Goal: Task Accomplishment & Management: Complete application form

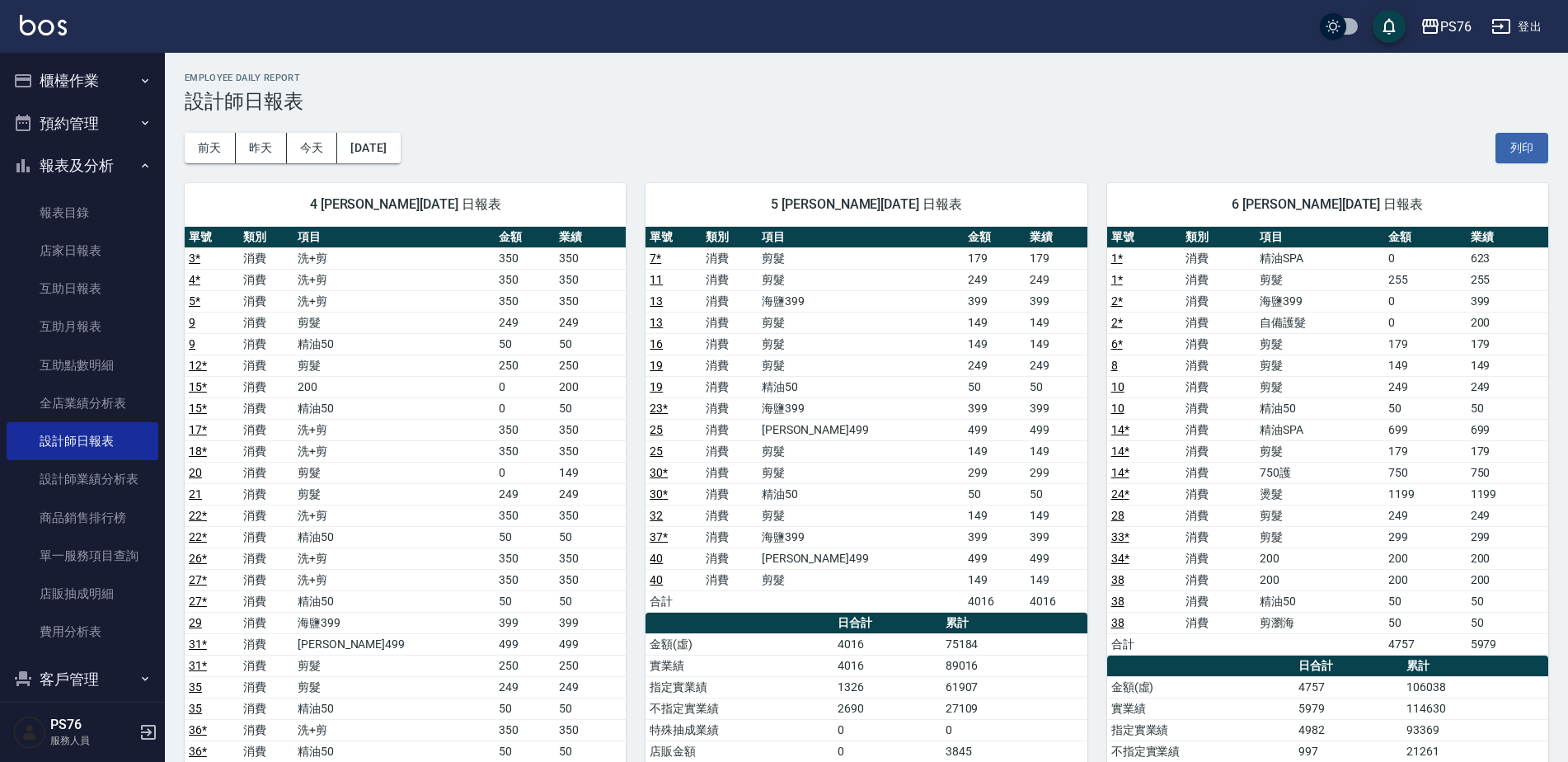
click at [113, 72] on button "櫃檯作業" at bounding box center [82, 81] width 152 height 43
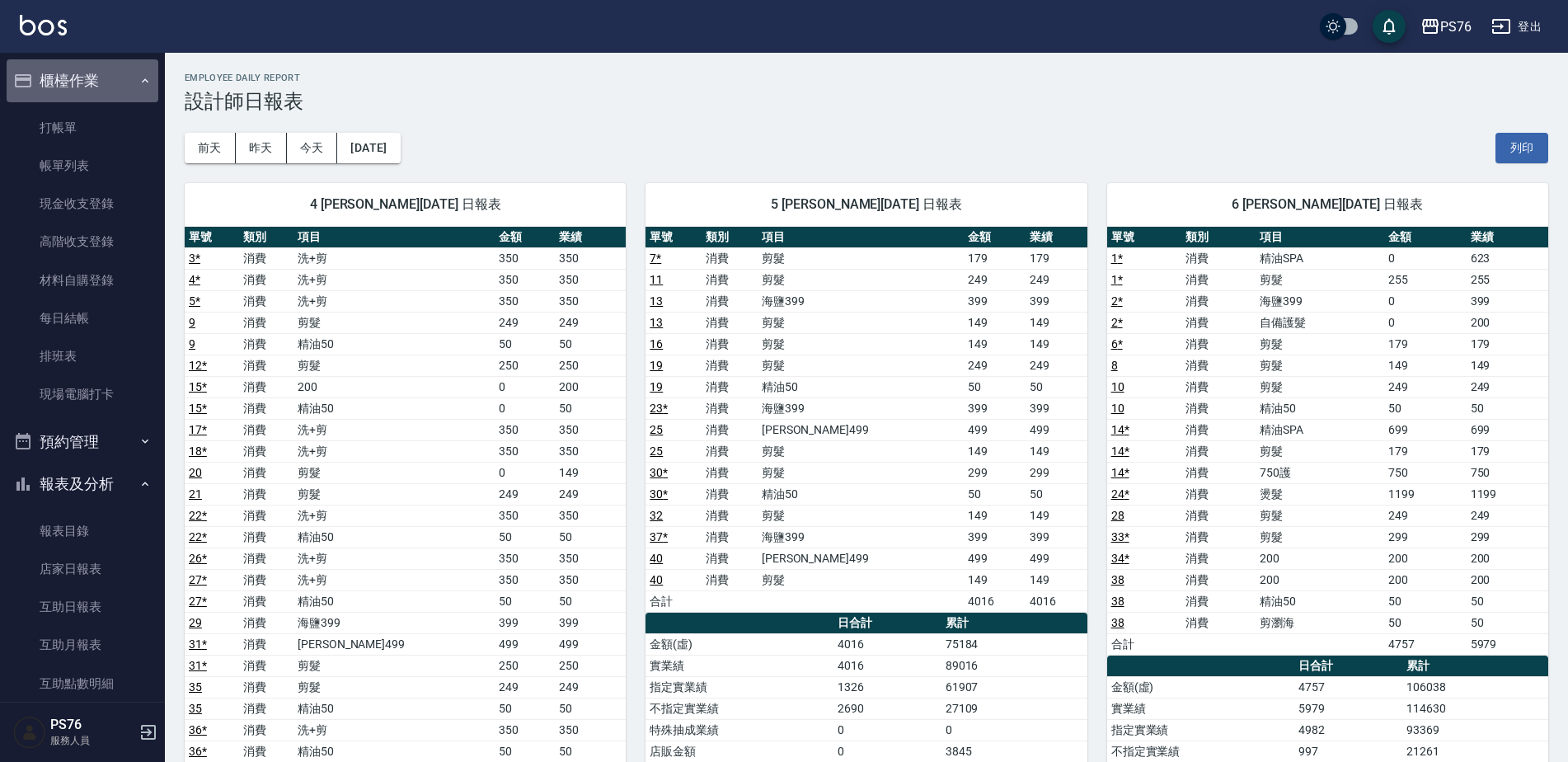
click at [109, 94] on button "櫃檯作業" at bounding box center [82, 81] width 152 height 43
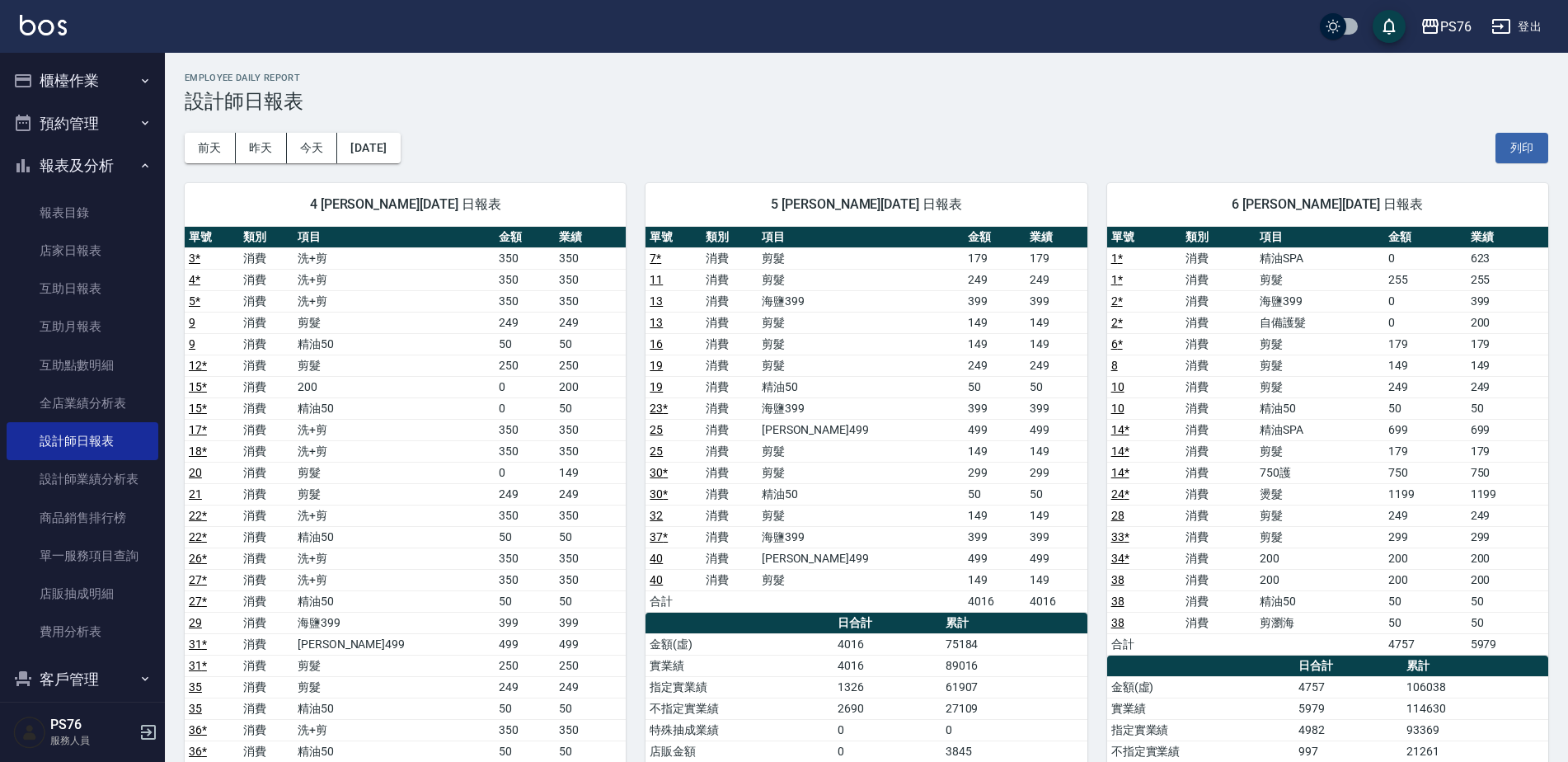
click at [101, 110] on ul "櫃檯作業 打帳單 帳單列表 現金收支登錄 高階收支登錄 材料自購登錄 每日結帳 排班表 現場電腦打卡 預約管理 預約管理 單日預約紀錄 單週預約紀錄 報表及分…" at bounding box center [82, 401] width 152 height 697
click at [112, 76] on button "櫃檯作業" at bounding box center [82, 81] width 152 height 43
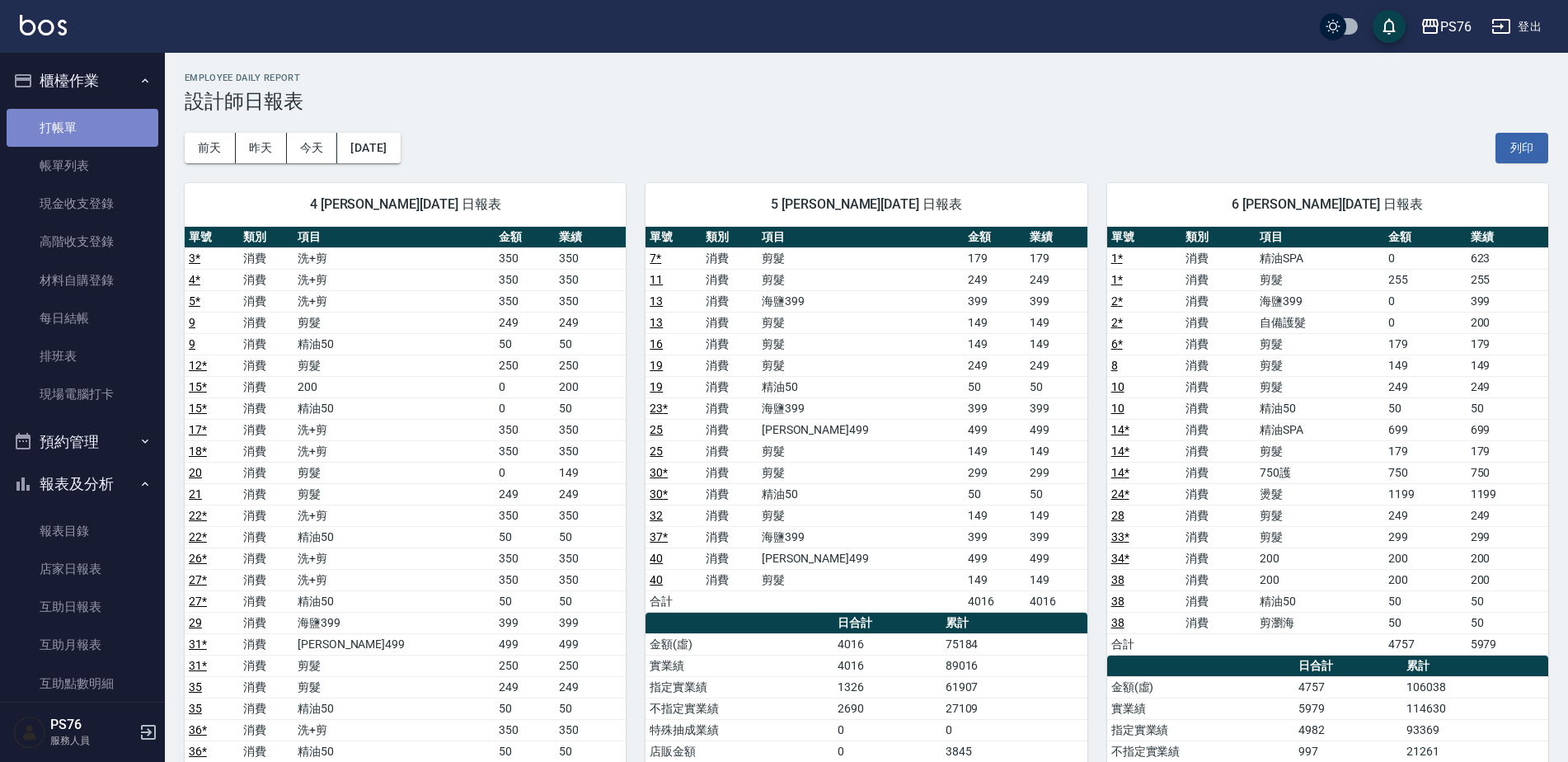
click at [102, 137] on link "打帳單" at bounding box center [82, 128] width 152 height 38
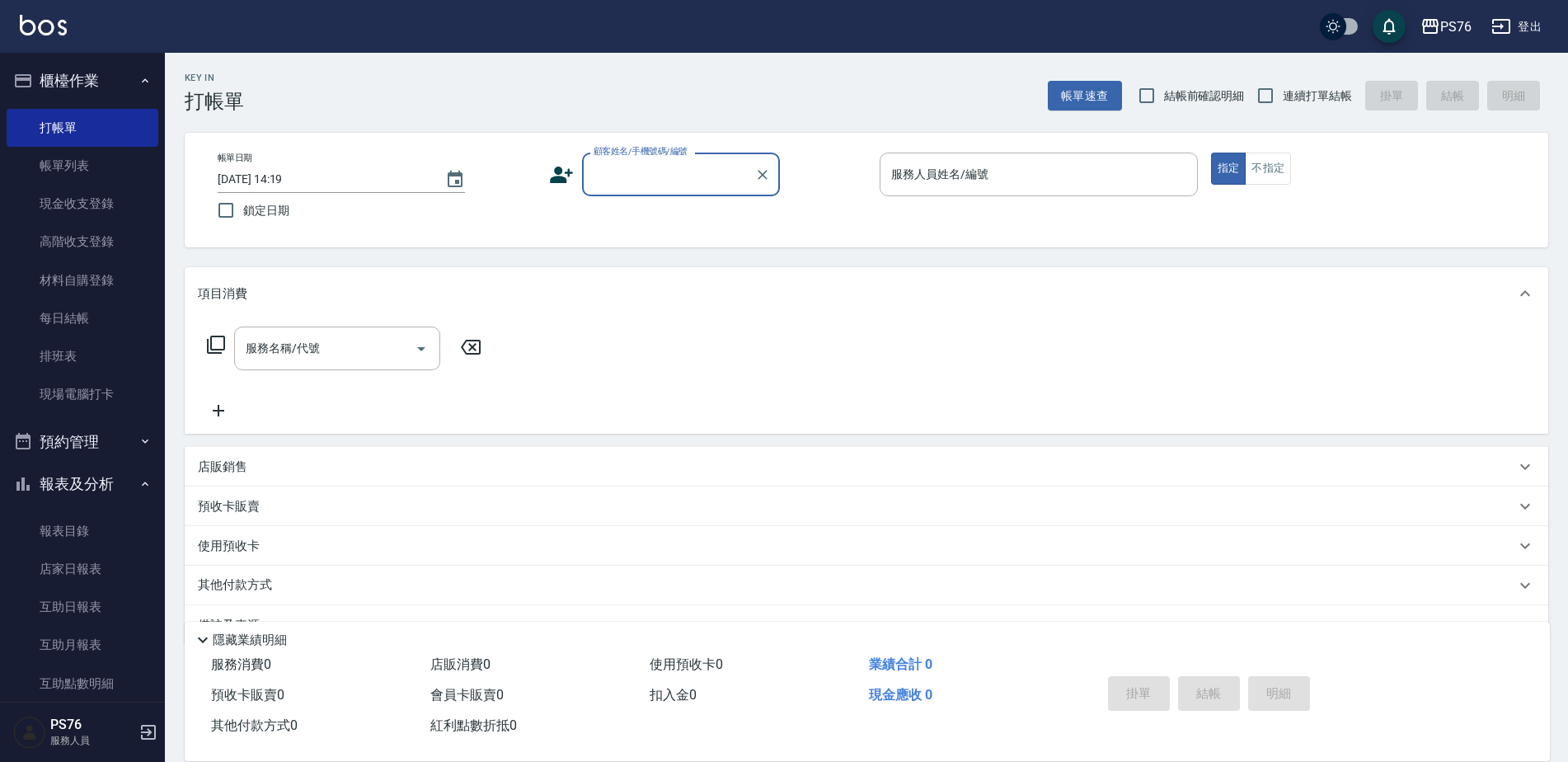
click at [649, 173] on input "顧客姓名/手機號碼/編號" at bounding box center [668, 174] width 158 height 29
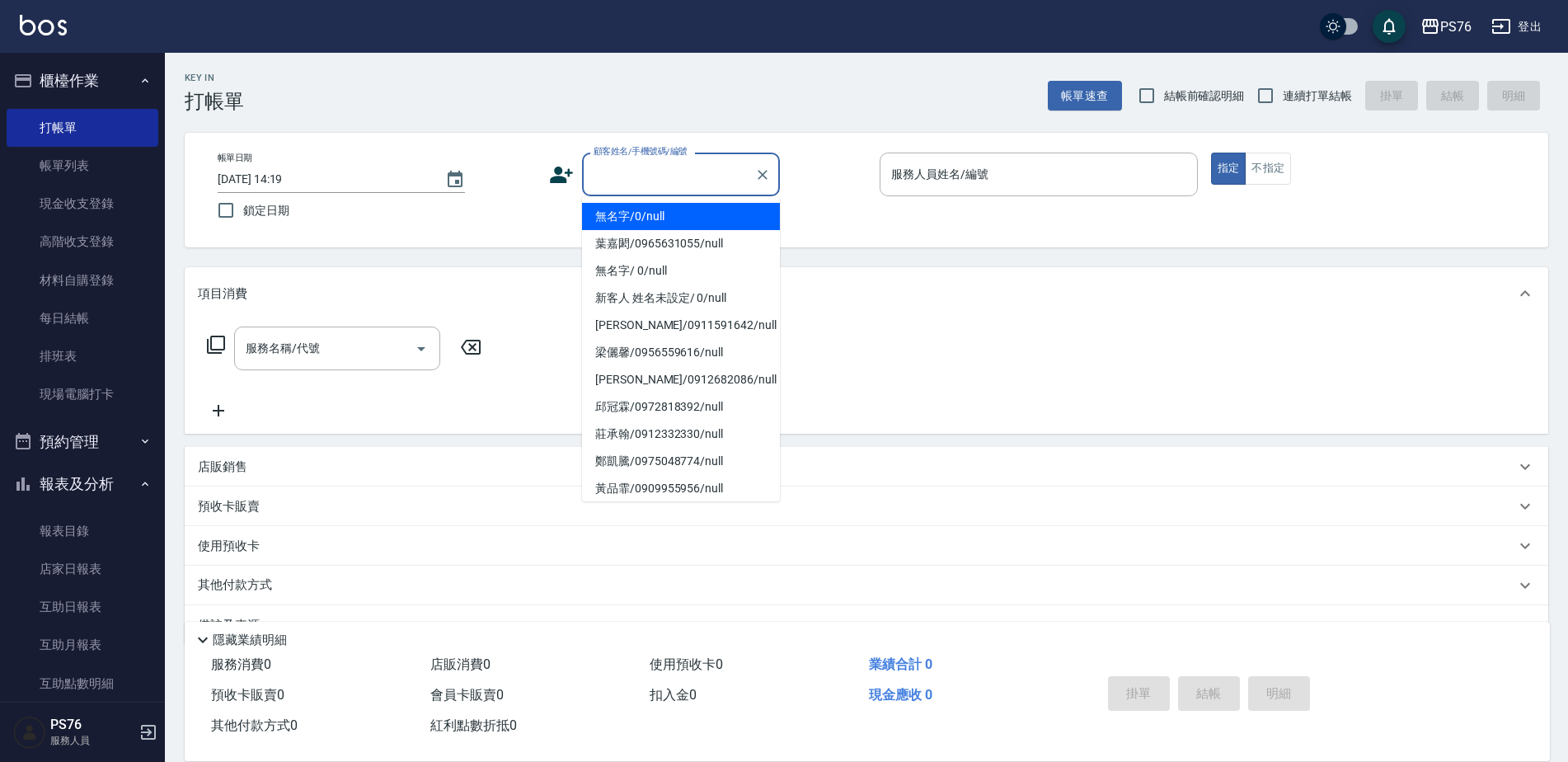
type input "無名字/0/null"
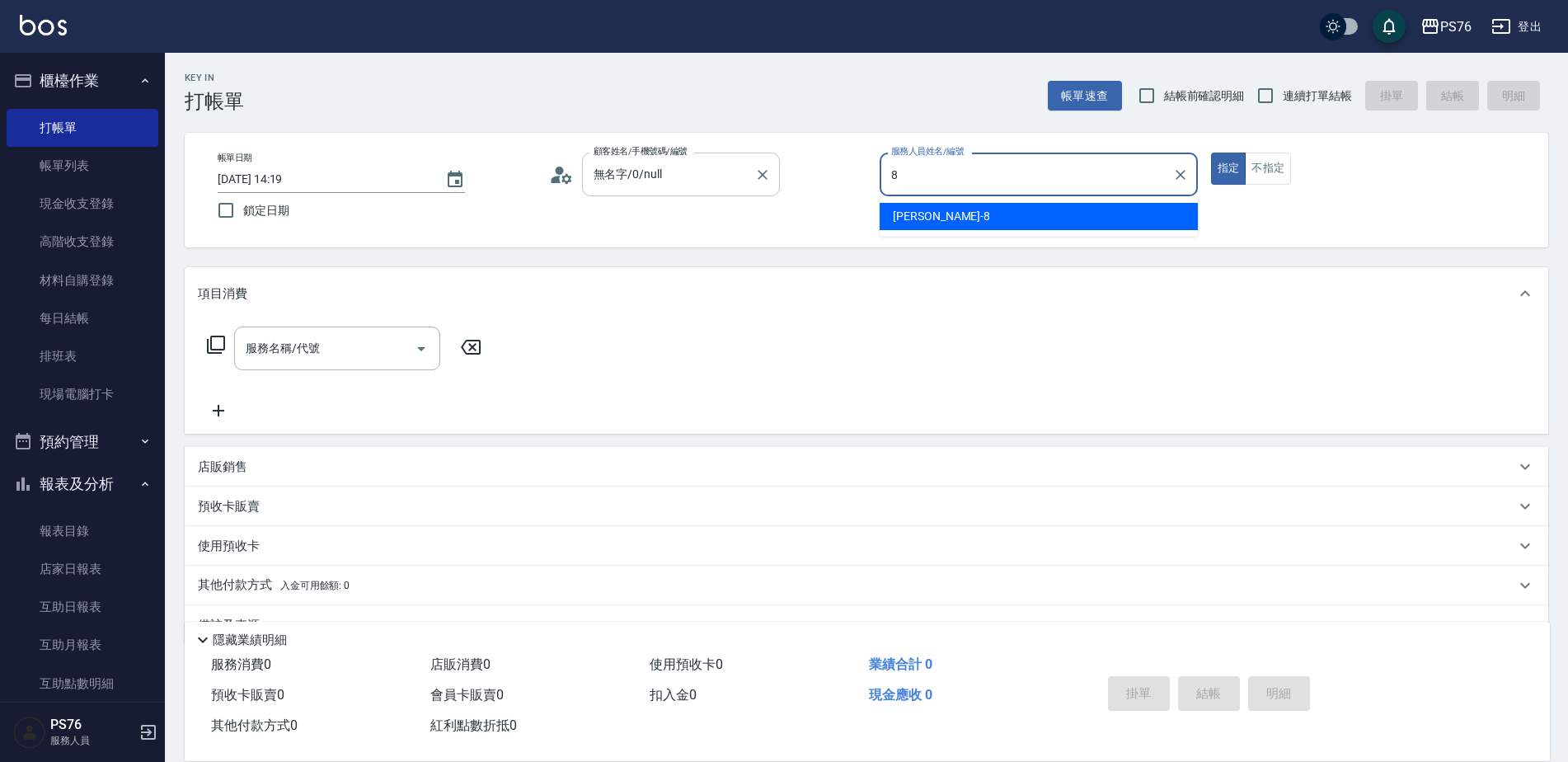
type input "[PERSON_NAME]-8"
type button "true"
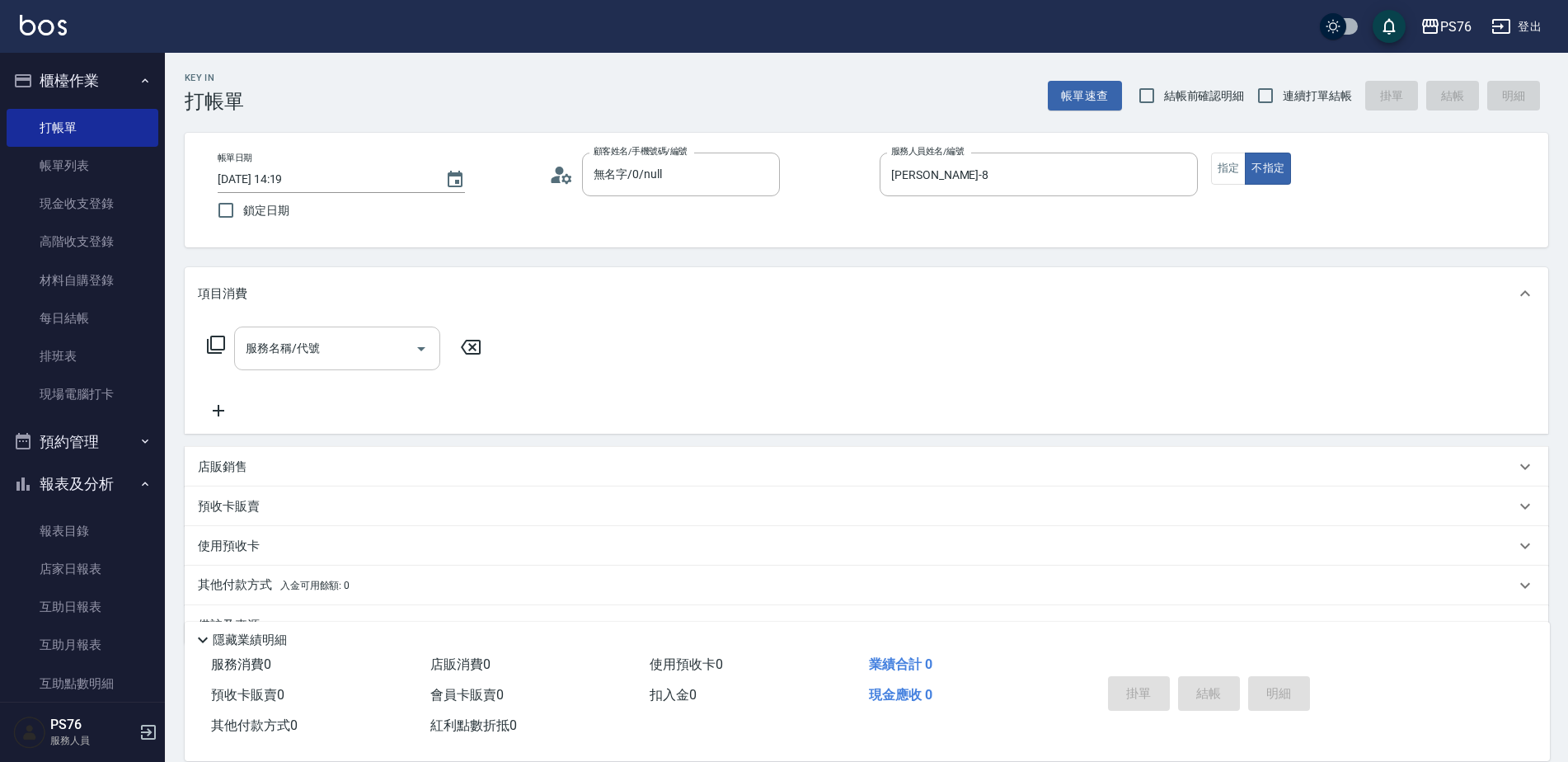
click at [281, 364] on div "服務名稱/代號" at bounding box center [337, 348] width 206 height 44
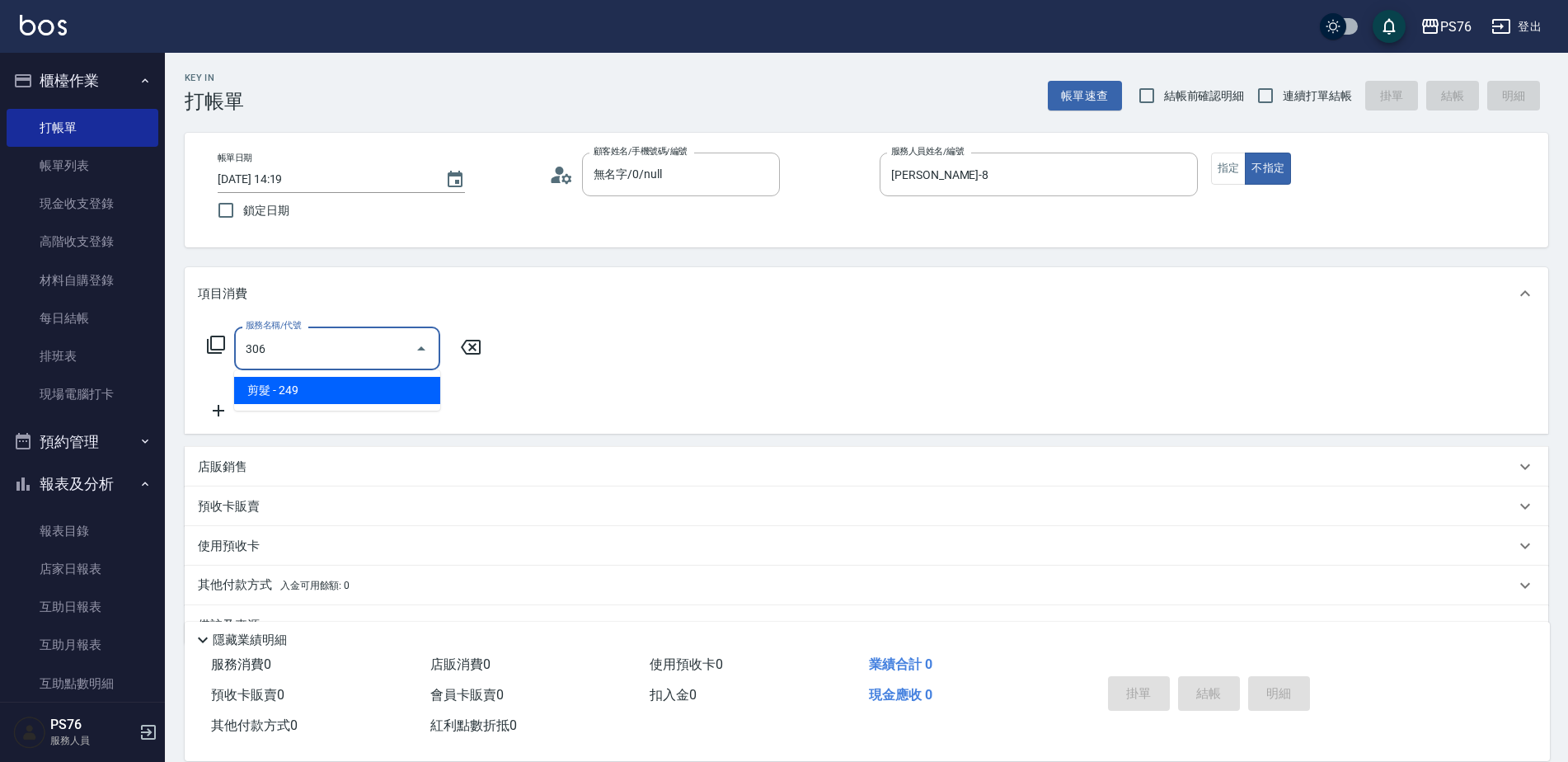
type input "剪髮(306)"
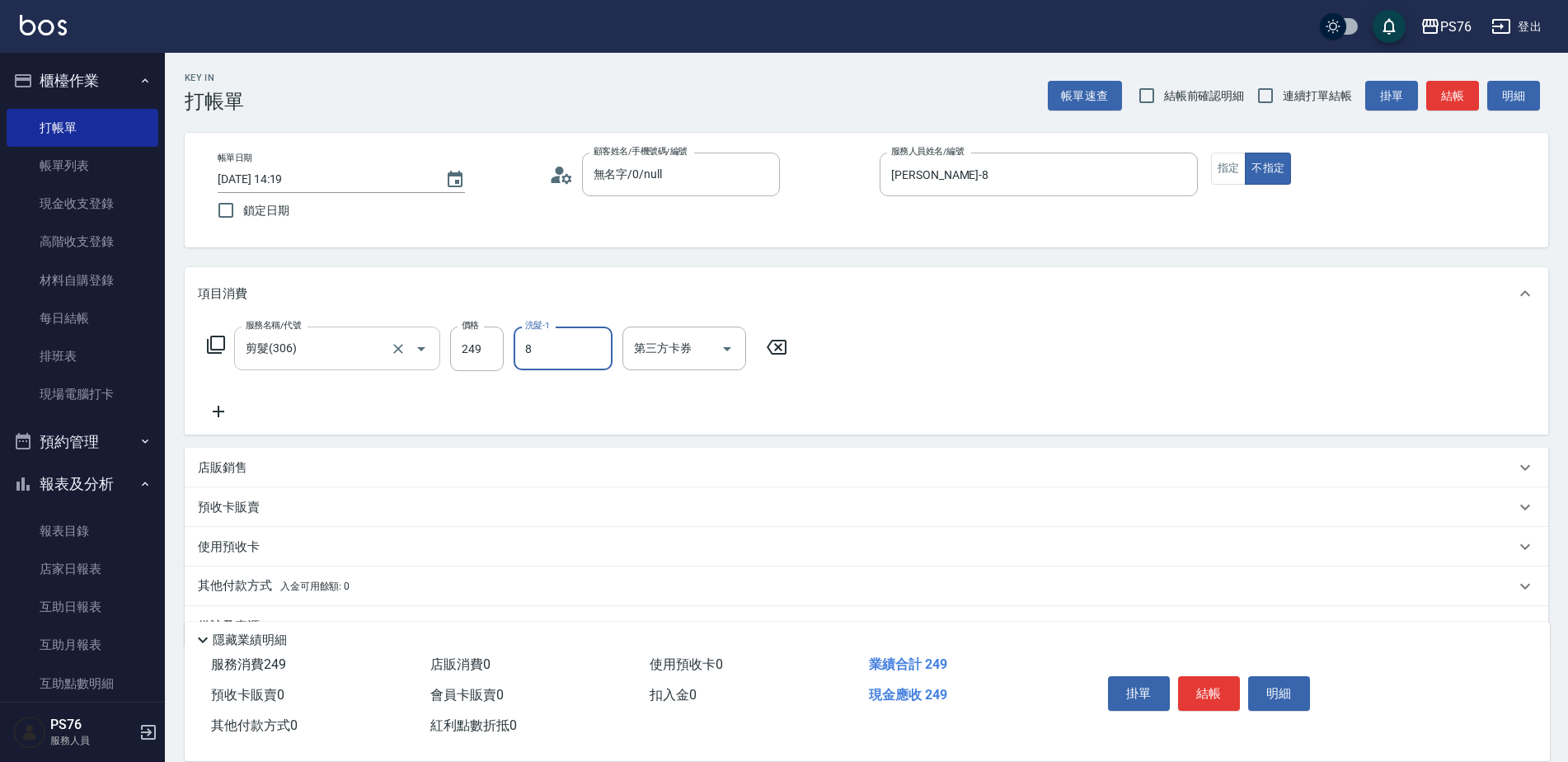
type input "[PERSON_NAME]-8"
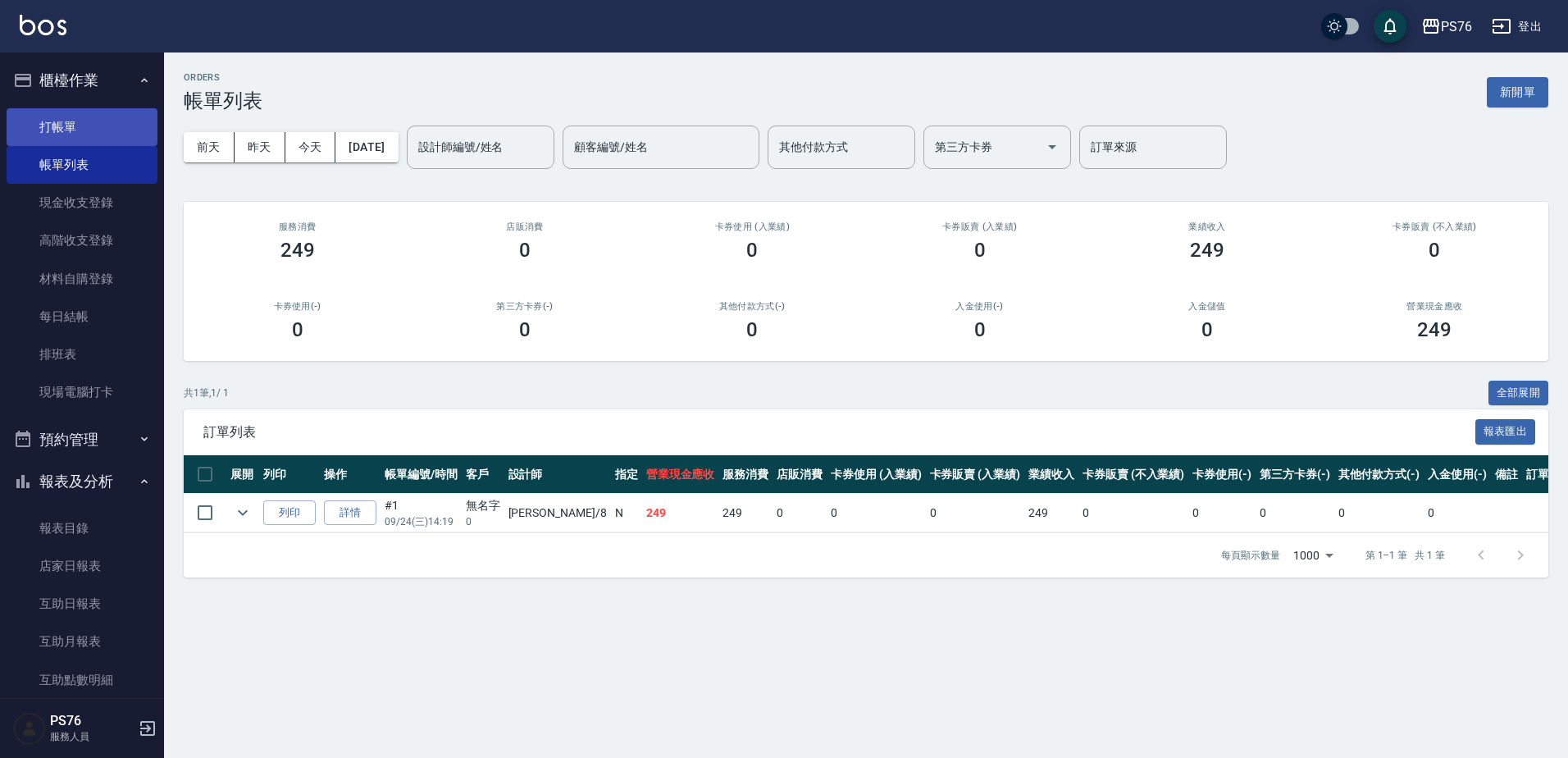
click at [97, 134] on link "打帳單" at bounding box center [82, 127] width 151 height 38
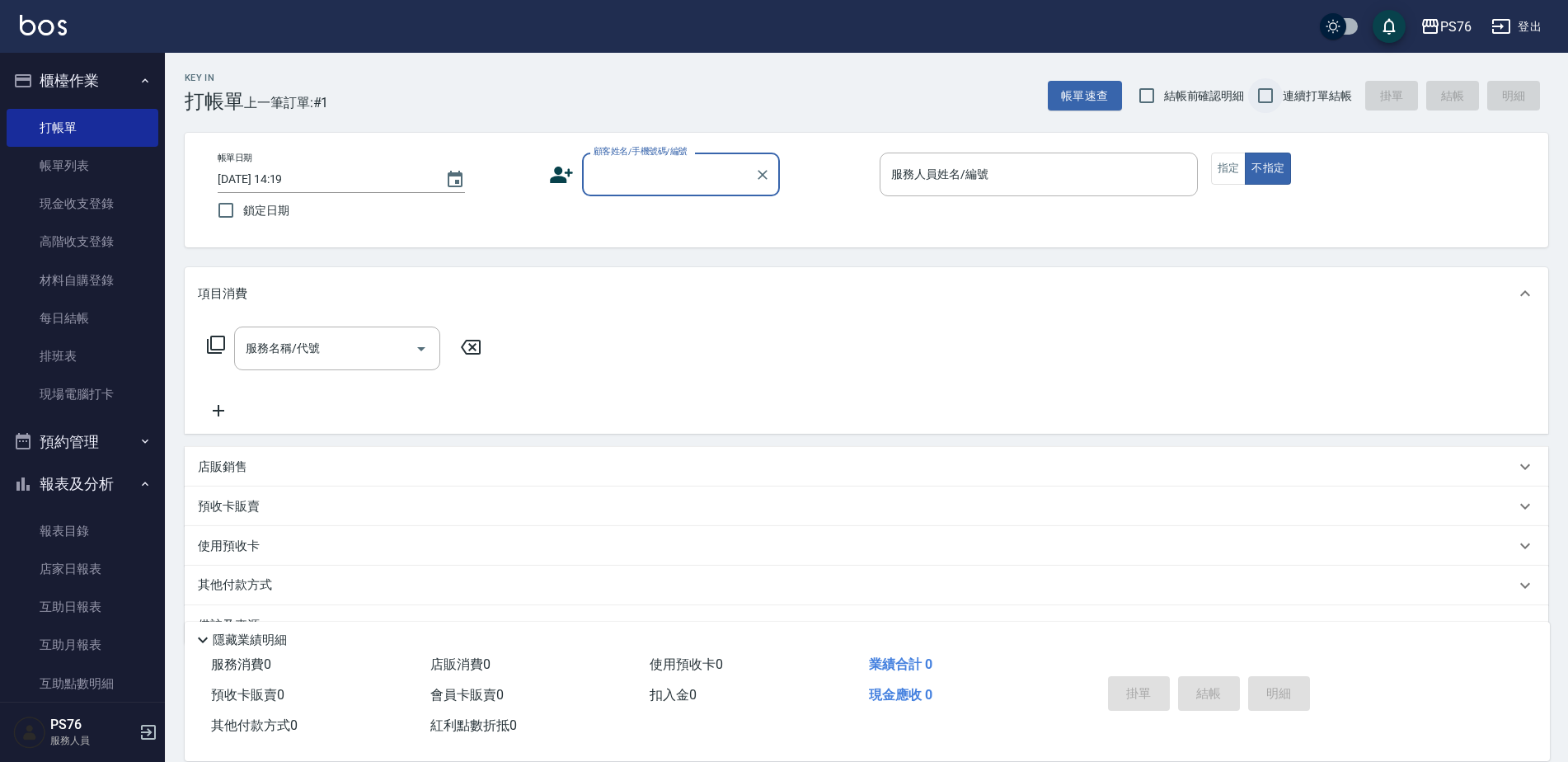
click at [1271, 86] on input "連續打單結帳" at bounding box center [1266, 96] width 35 height 35
checkbox input "true"
click at [722, 184] on input "顧客姓名/手機號碼/編號" at bounding box center [668, 174] width 158 height 29
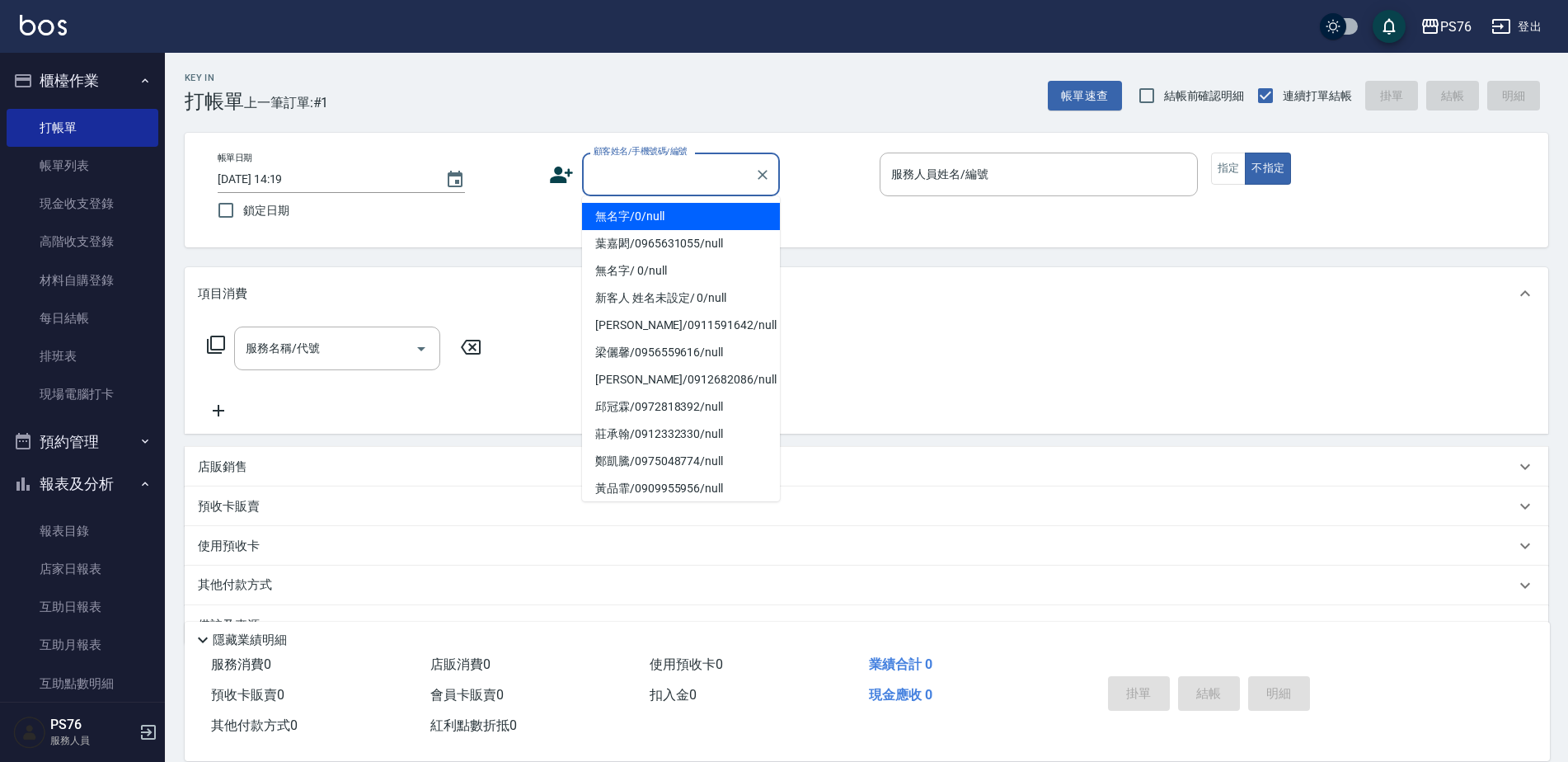
type input "無名字/0/null"
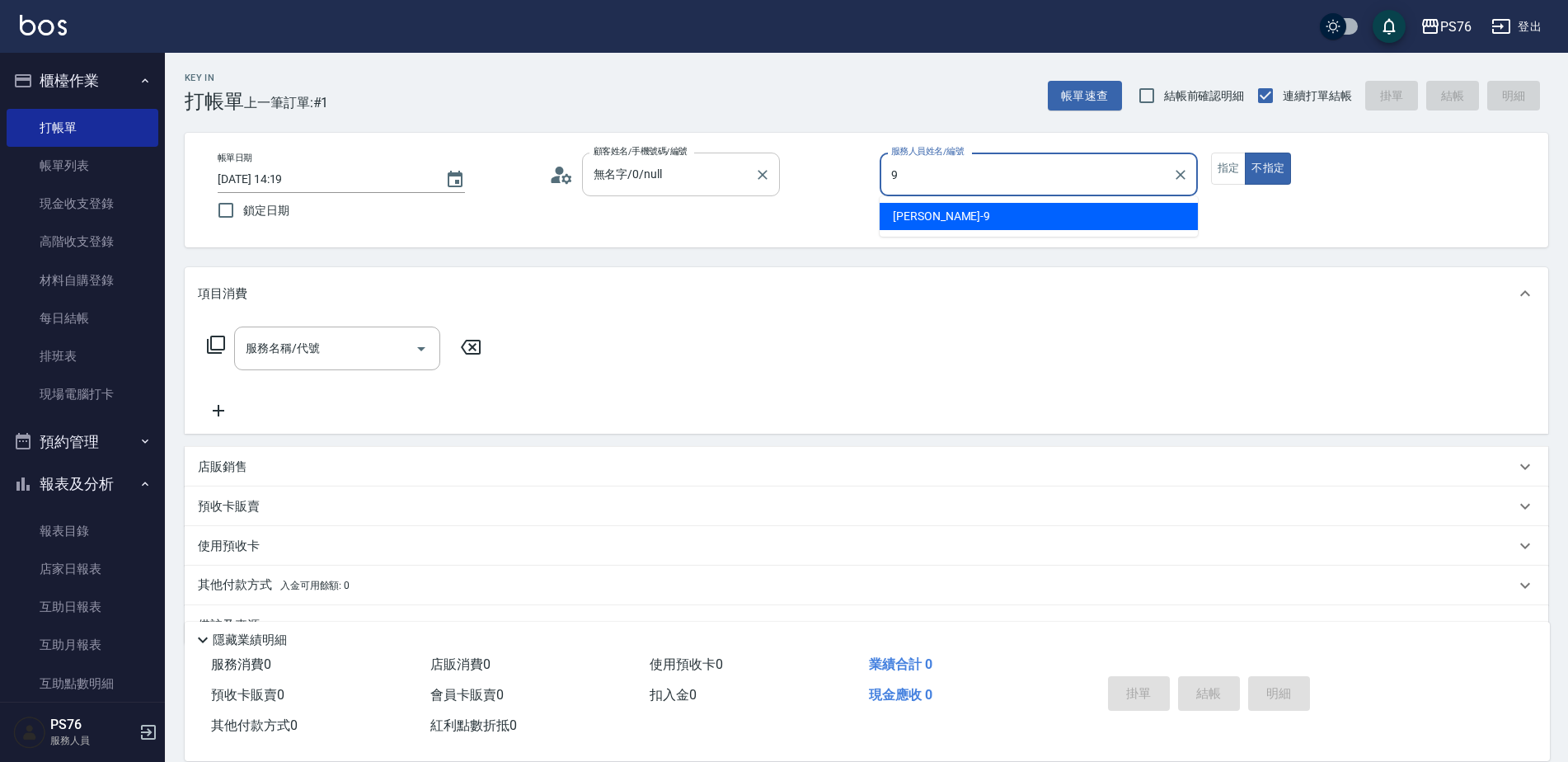
type input "[PERSON_NAME]-9"
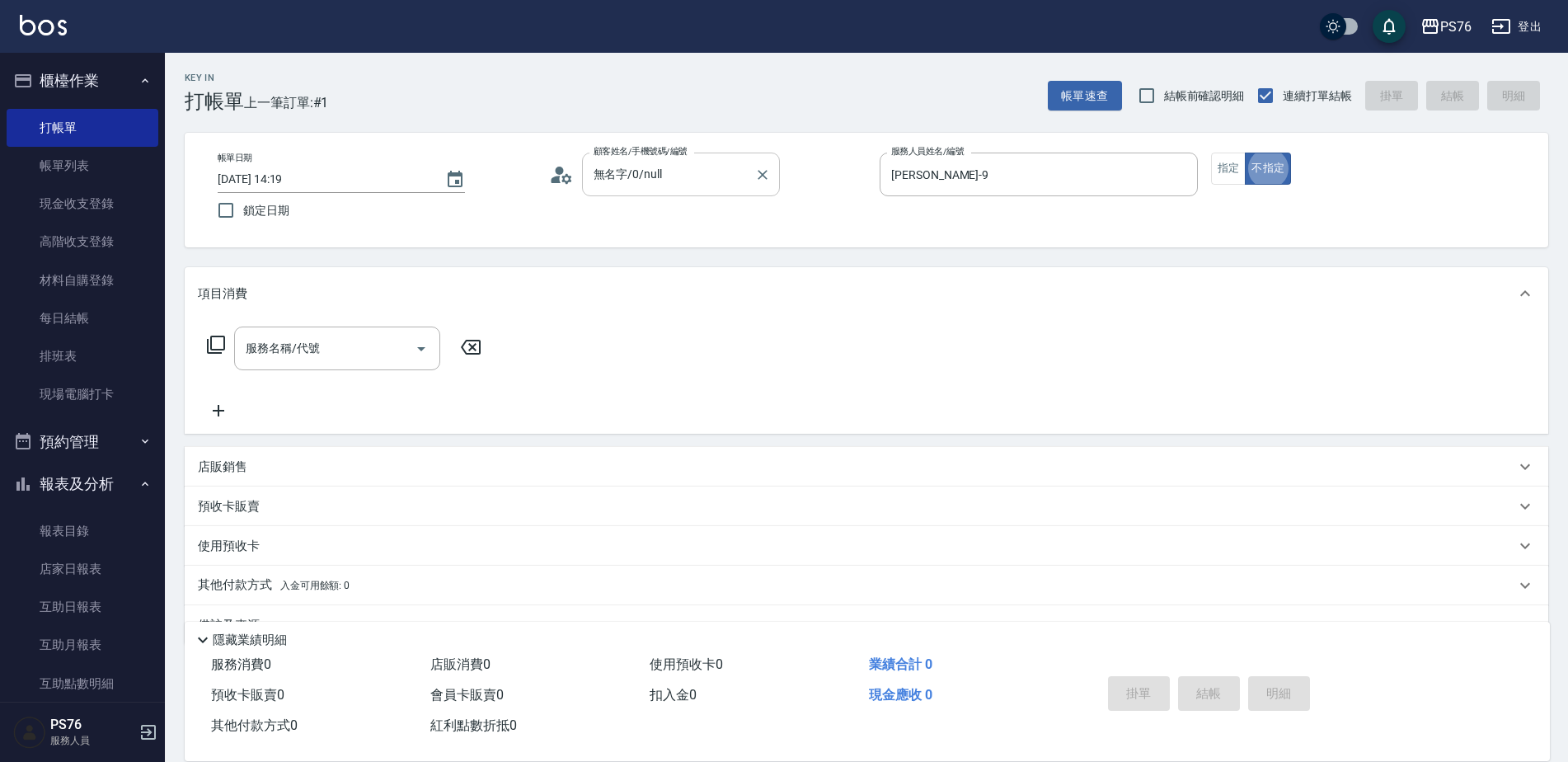
type button "false"
click at [315, 332] on div "服務名稱/代號" at bounding box center [337, 348] width 206 height 44
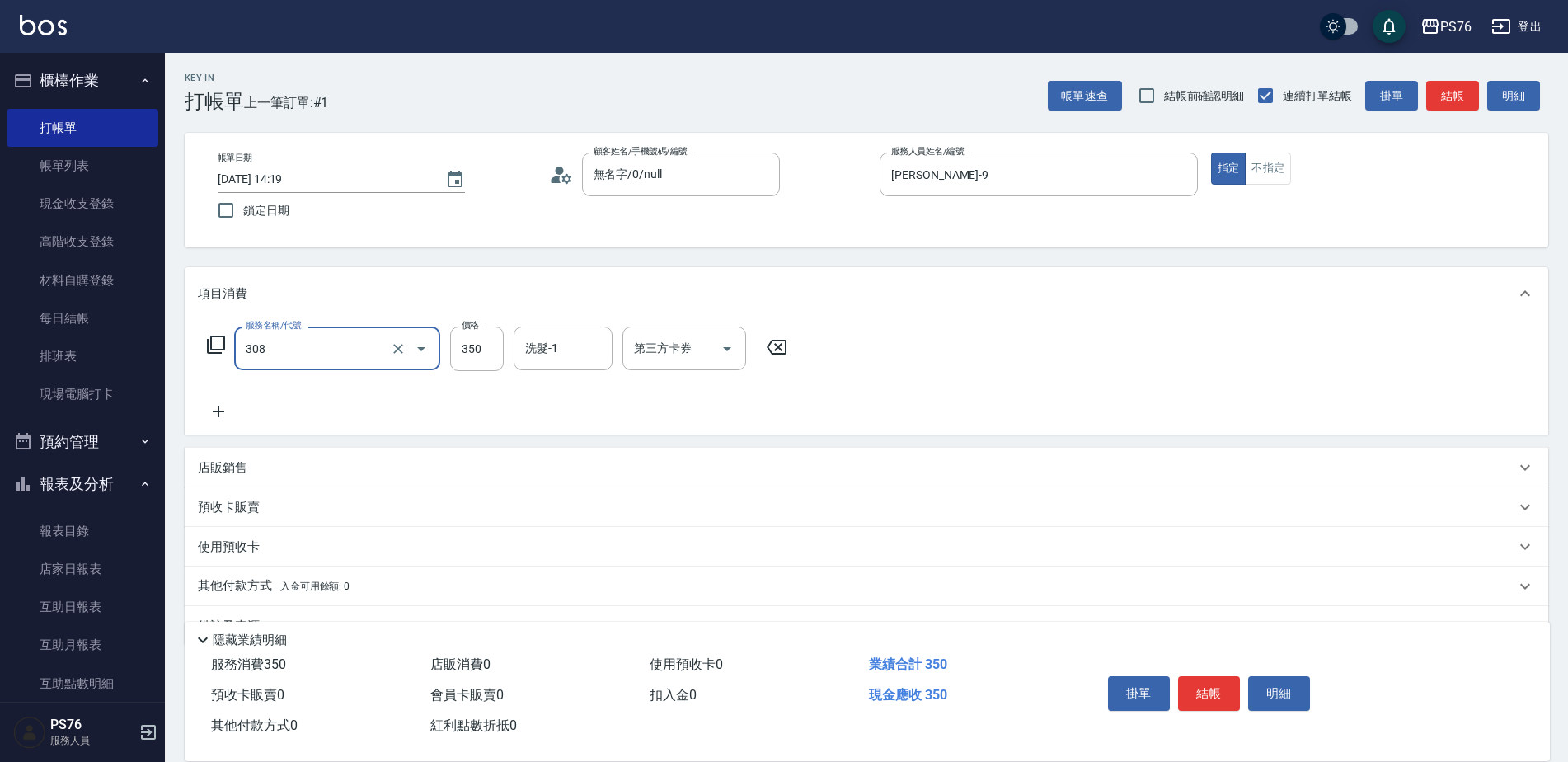
type input "洗+剪(308)"
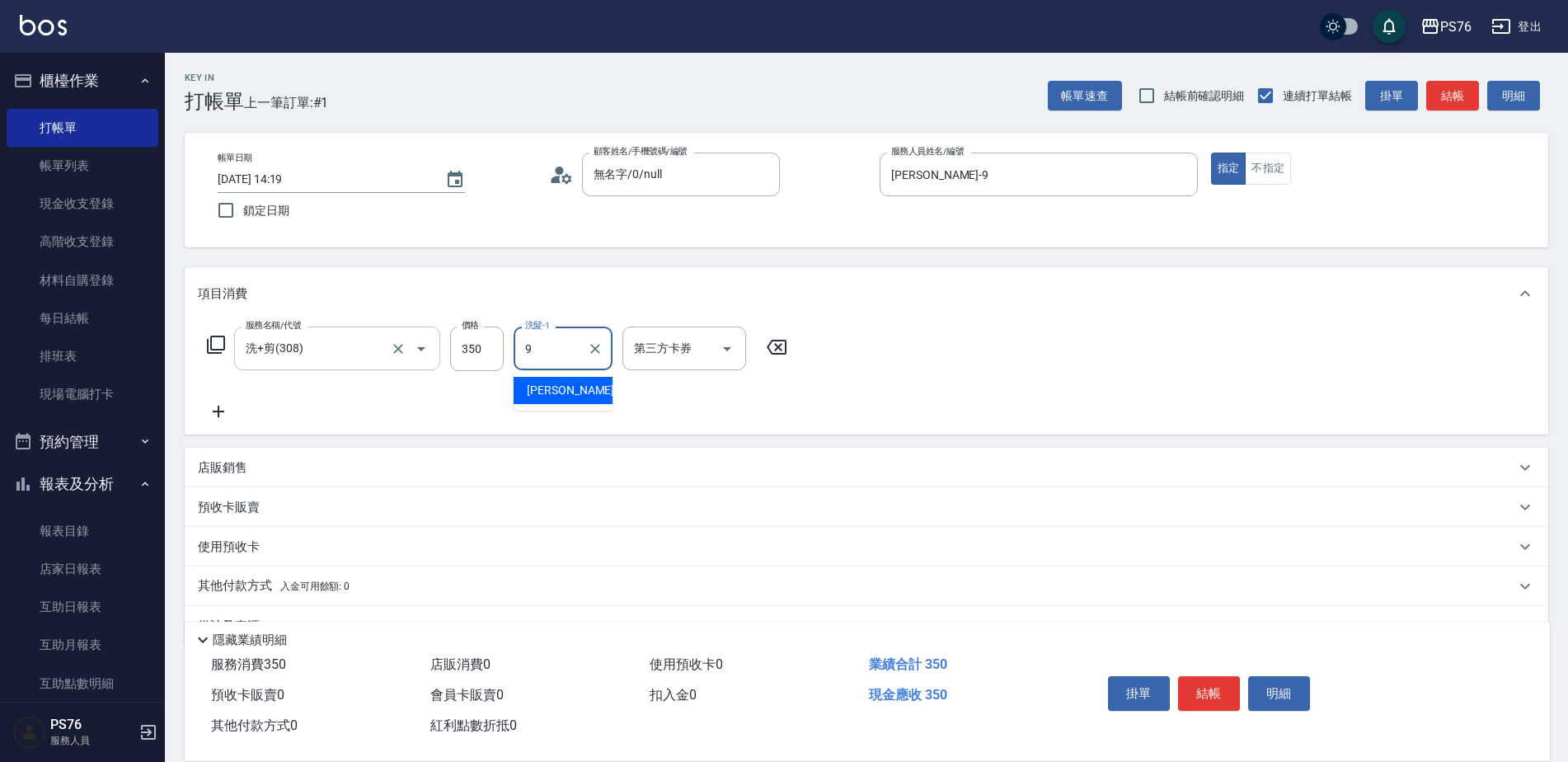
type input "[PERSON_NAME]-9"
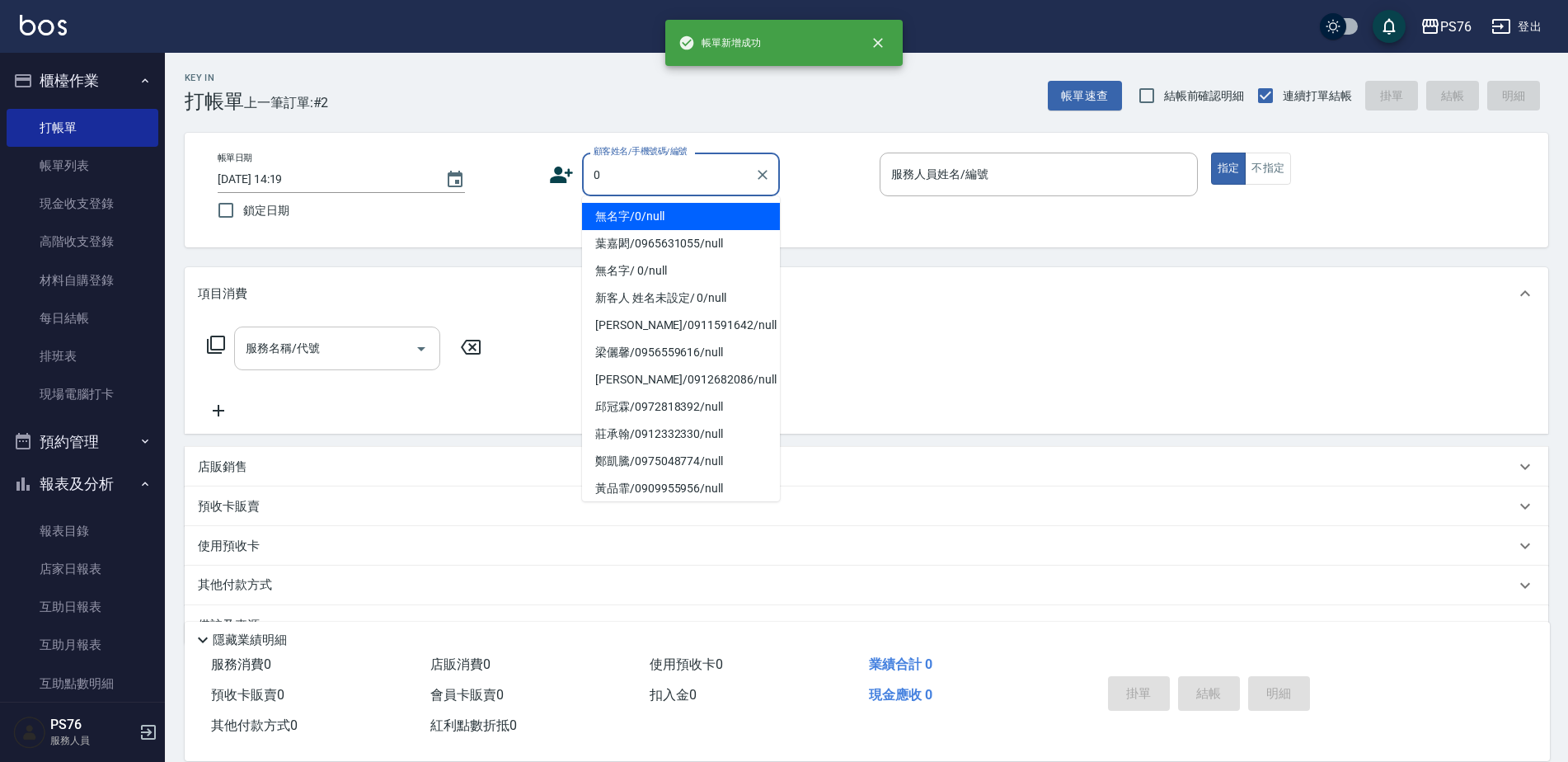
type input "無名字/0/null"
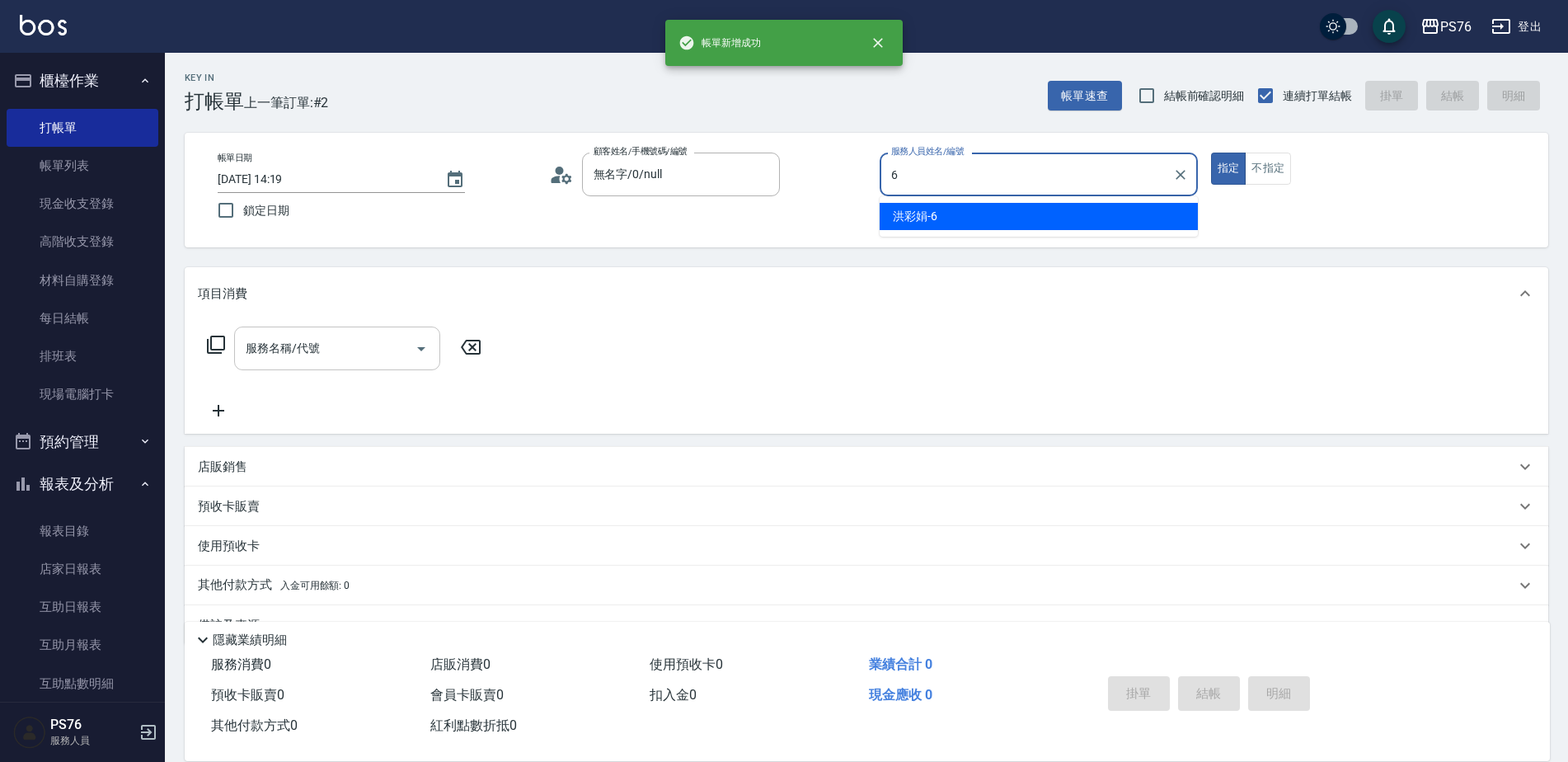
type input "洪彩娟-6"
type button "true"
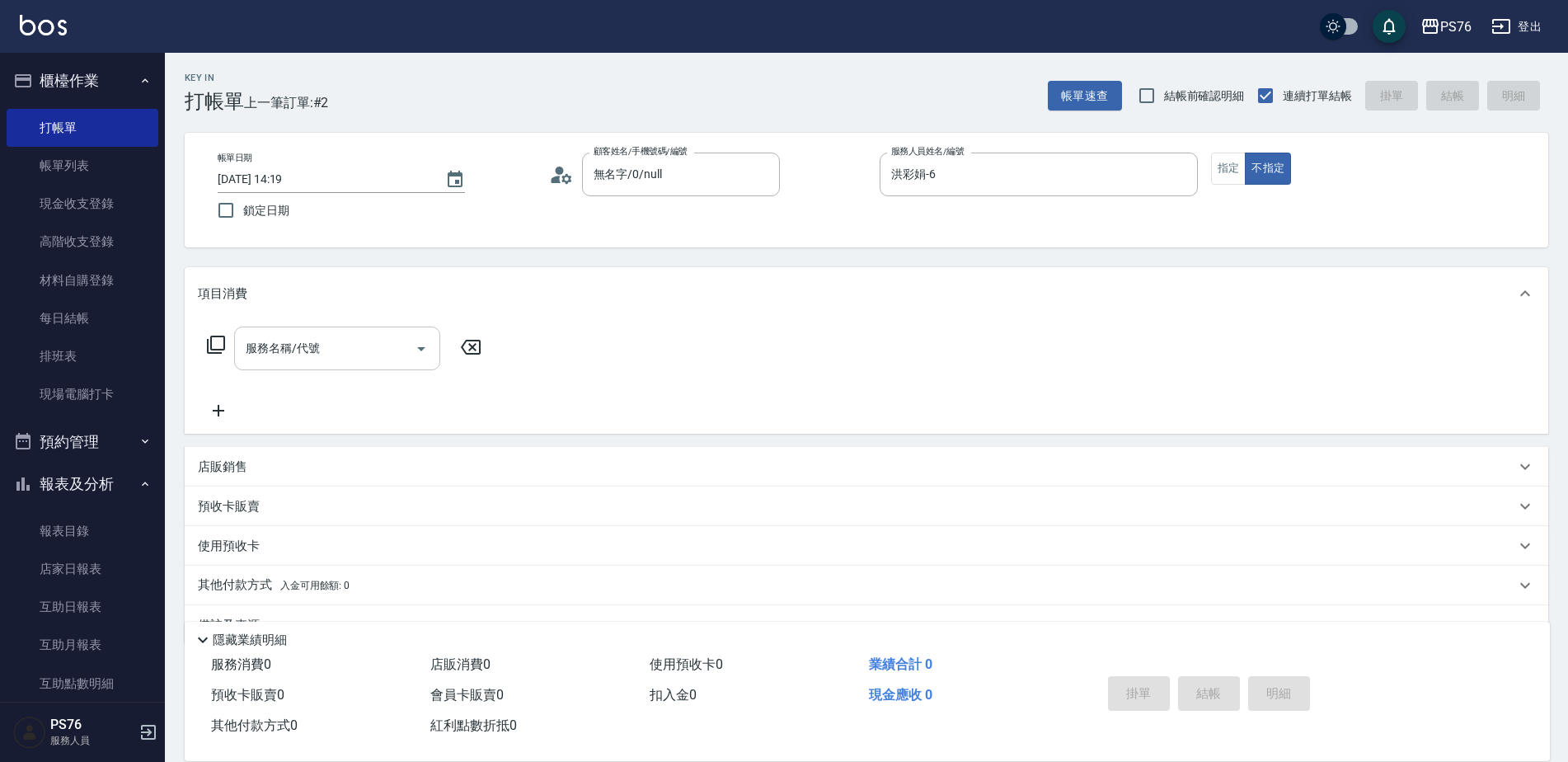
click at [315, 332] on div "服務名稱/代號" at bounding box center [337, 348] width 206 height 44
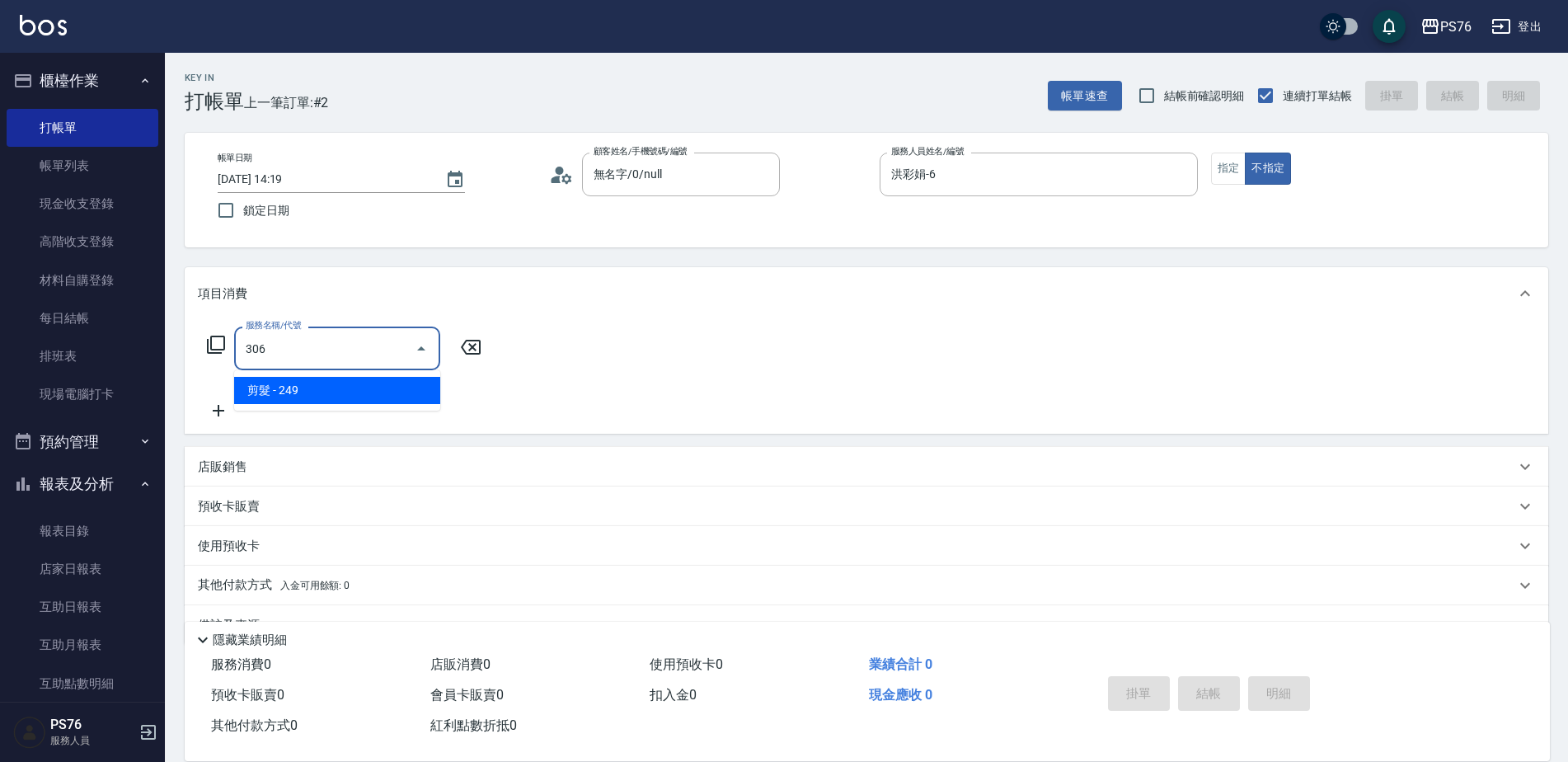
type input "剪髮(306)"
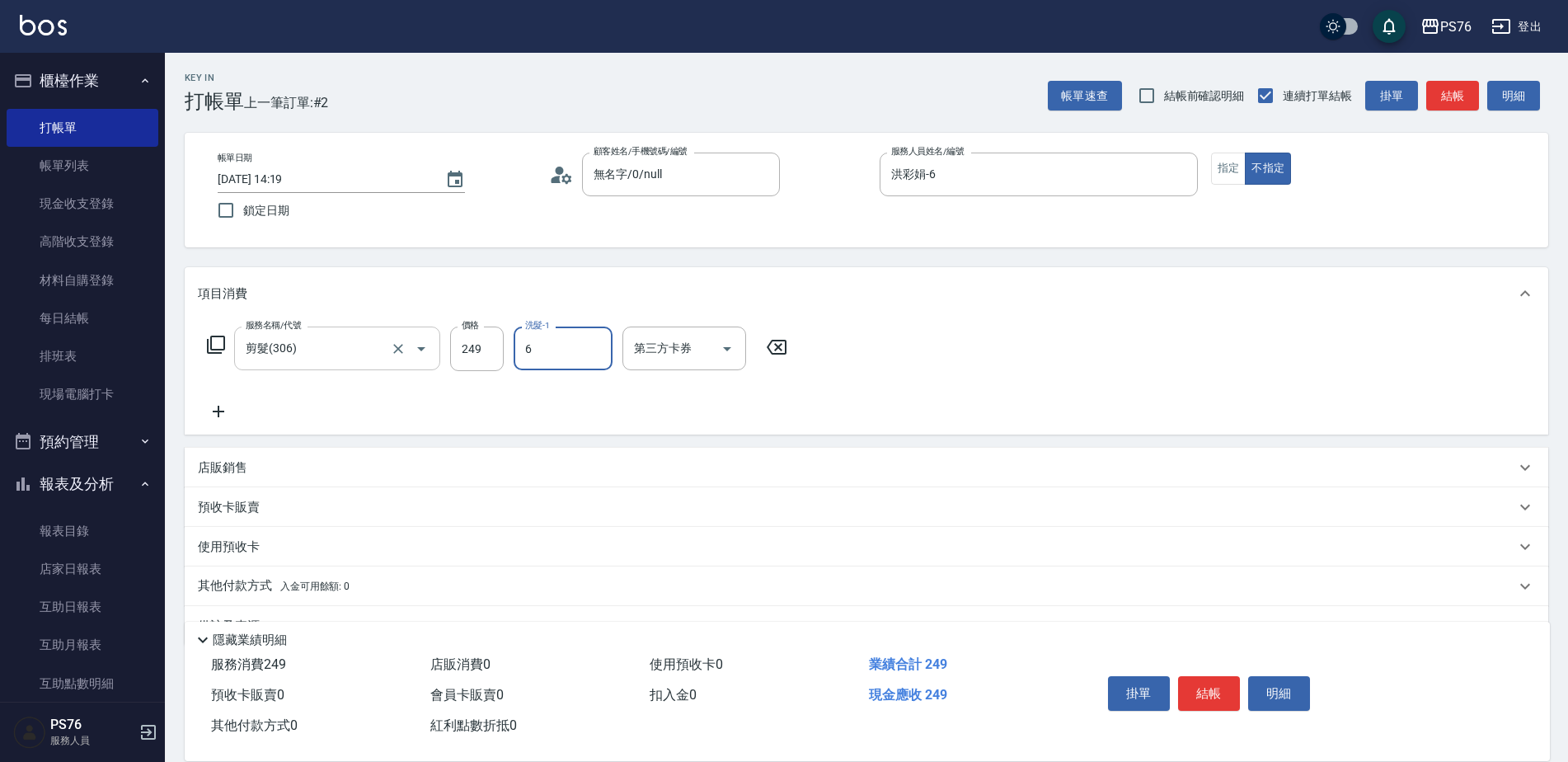
type input "洪彩娟-6"
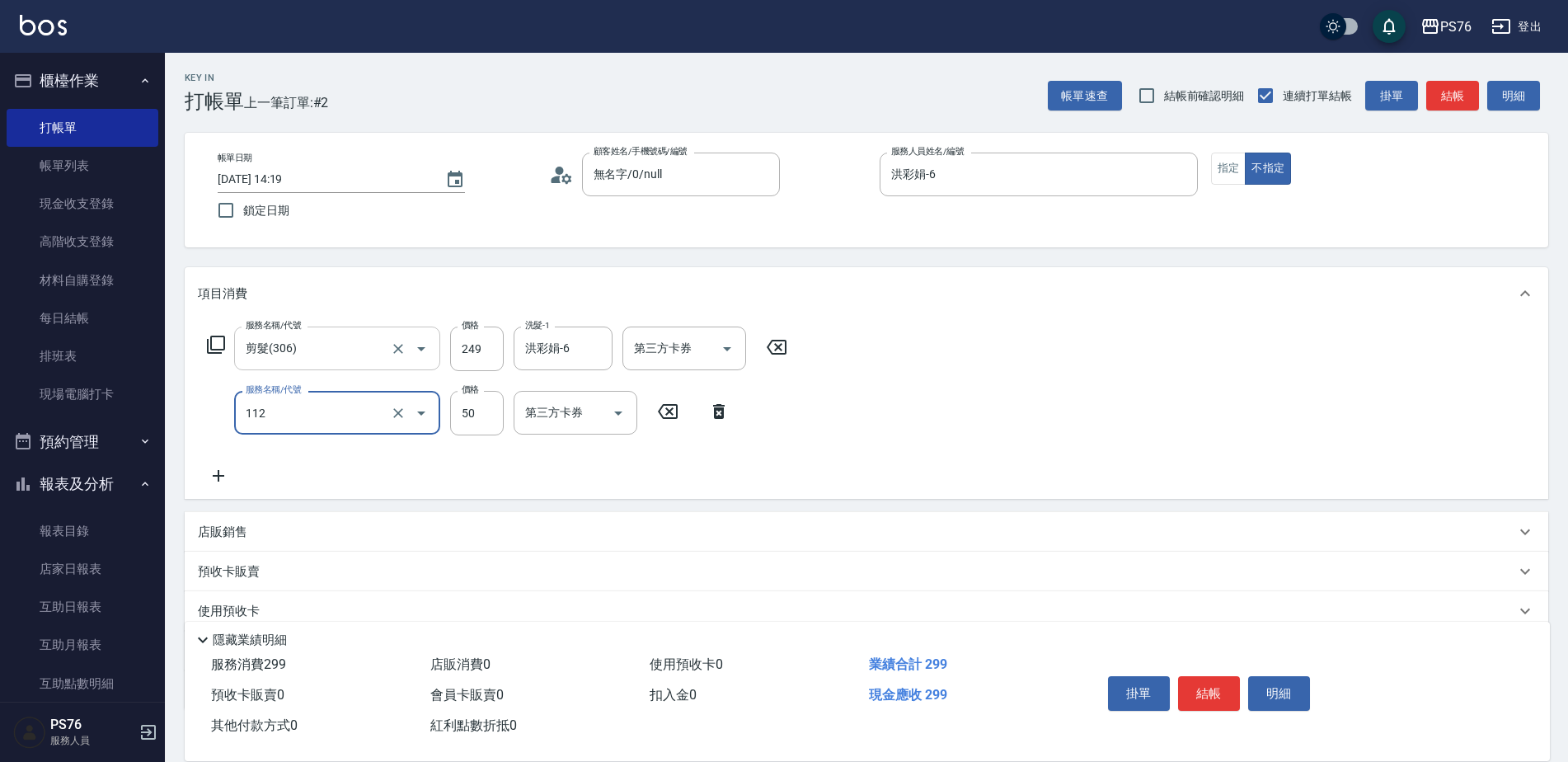
type input "精油50(112)"
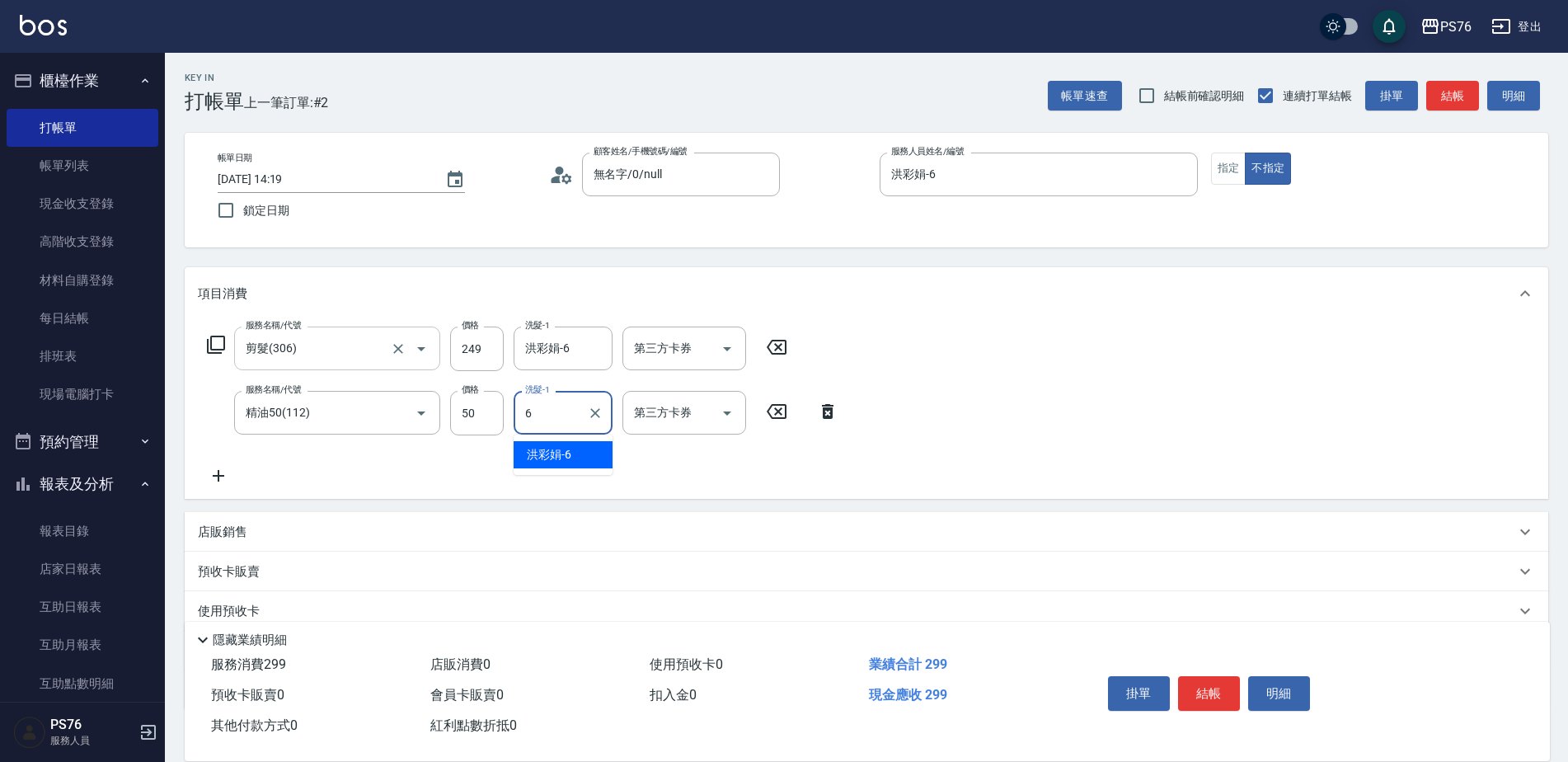
type input "洪彩娟-6"
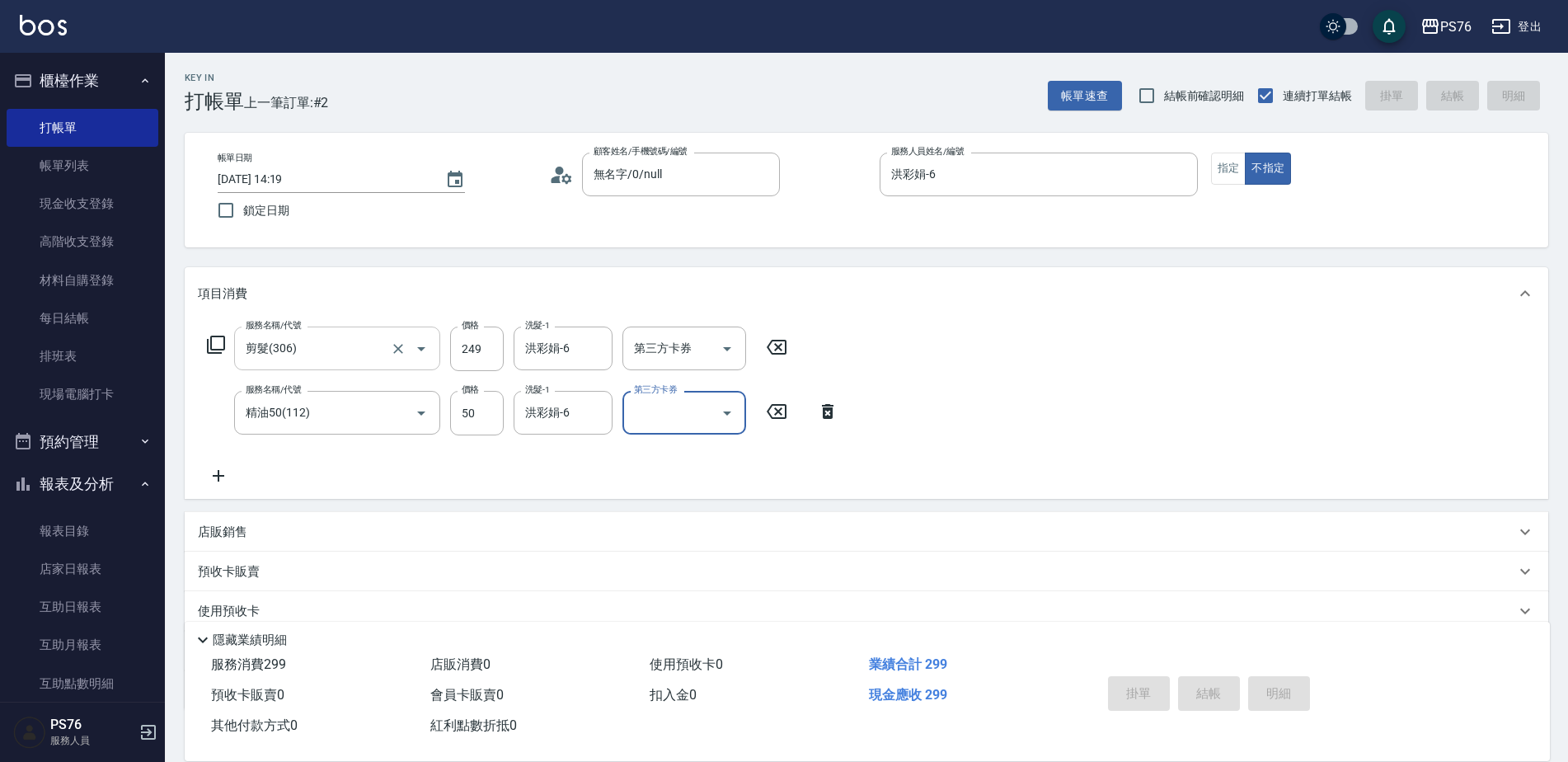
type input "[DATE] 14:20"
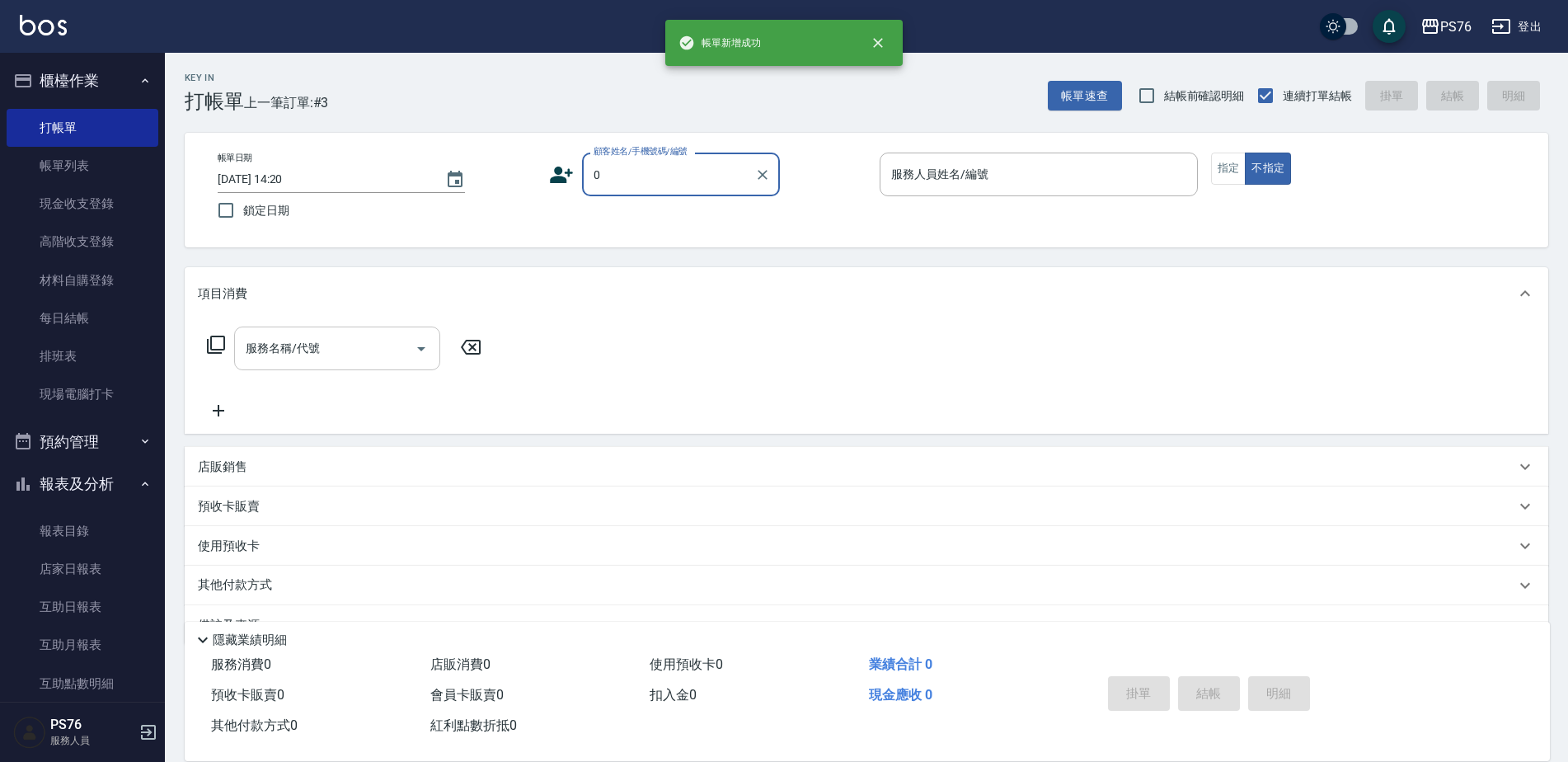
type input "無名字/0/null"
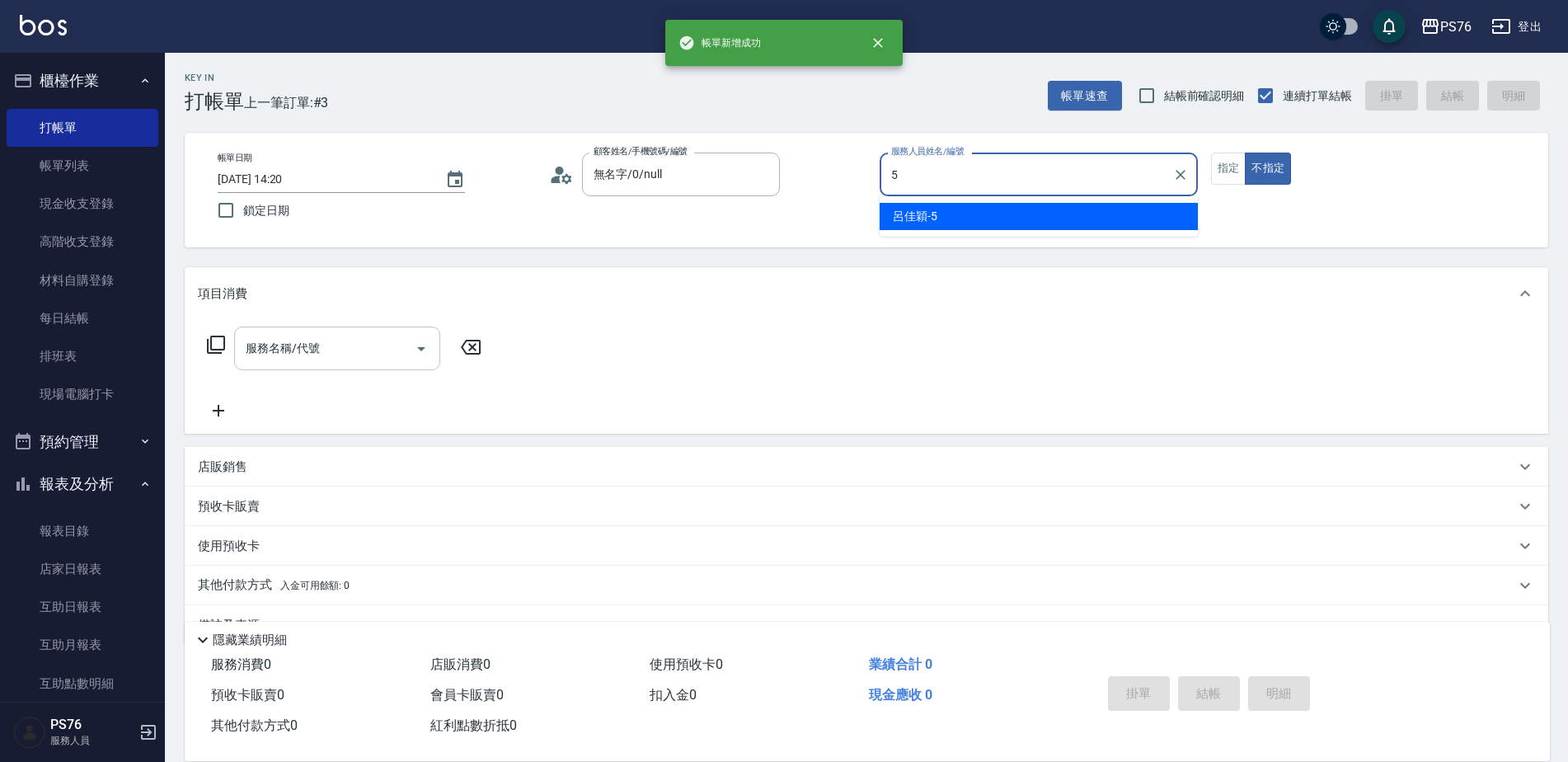
type input "呂佳穎-5"
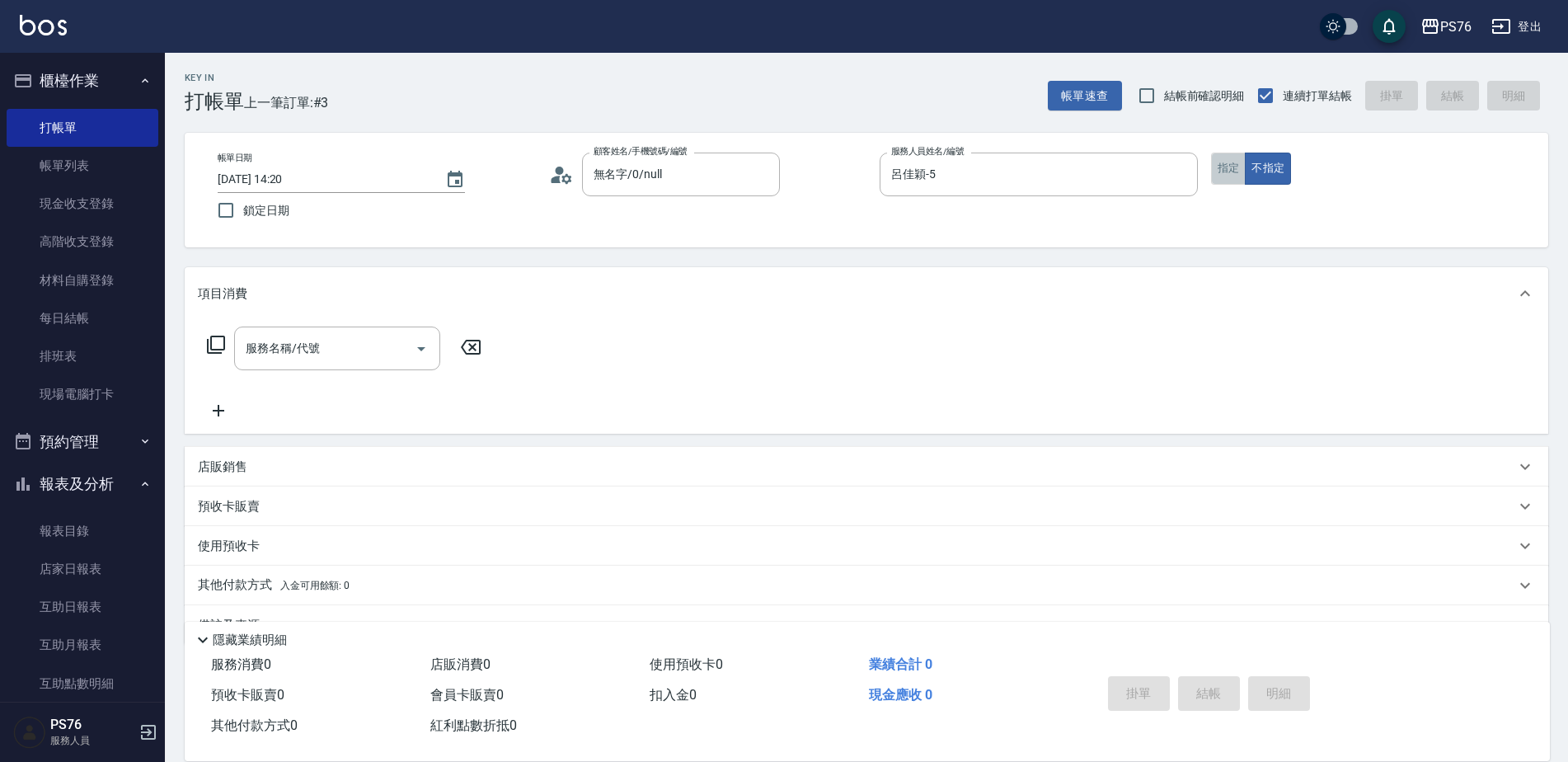
click at [1219, 169] on button "指定" at bounding box center [1228, 168] width 36 height 32
click at [328, 369] on div "服務名稱/代號" at bounding box center [337, 348] width 206 height 44
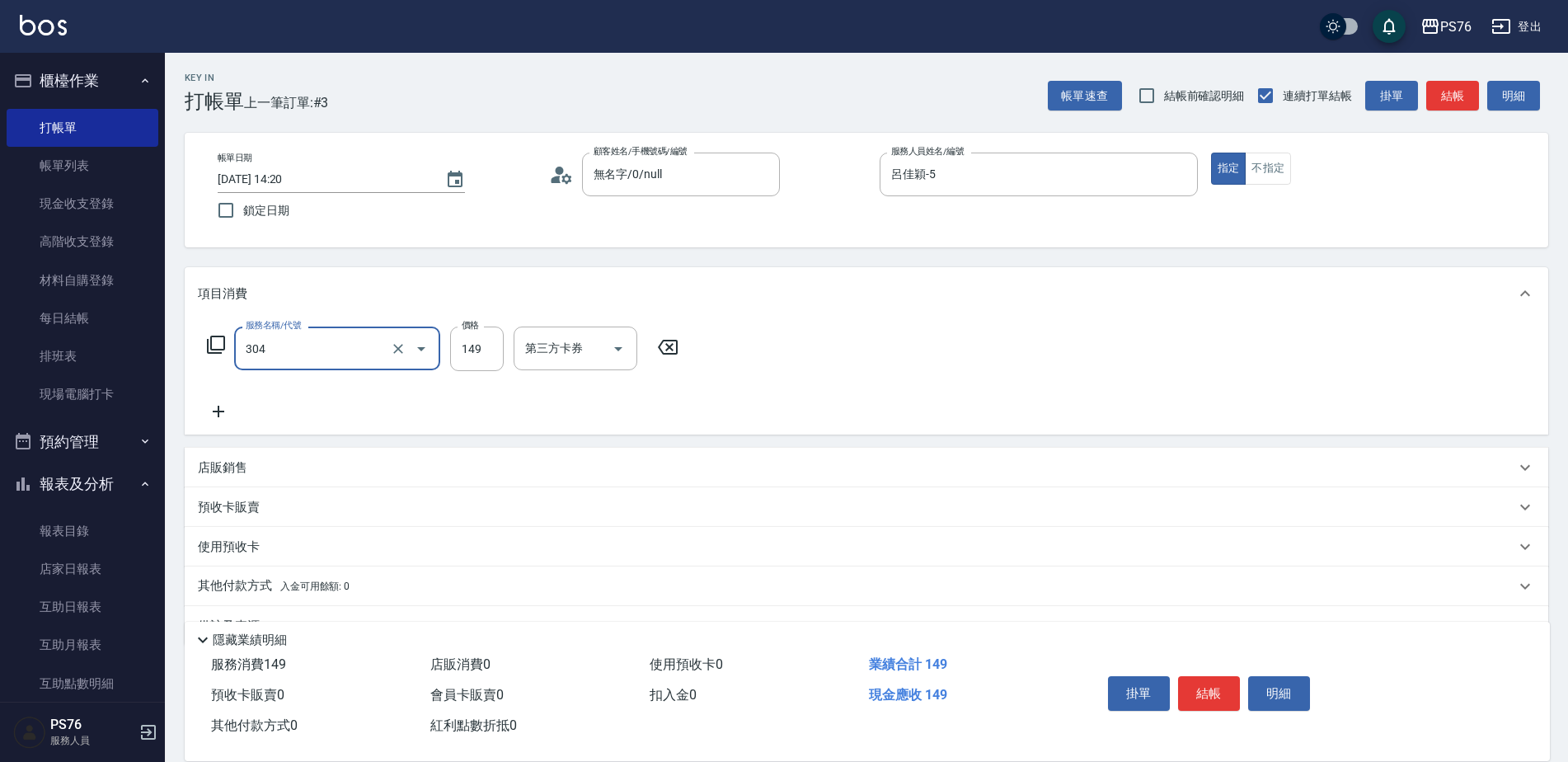
type input "剪髮(304)"
type input "179"
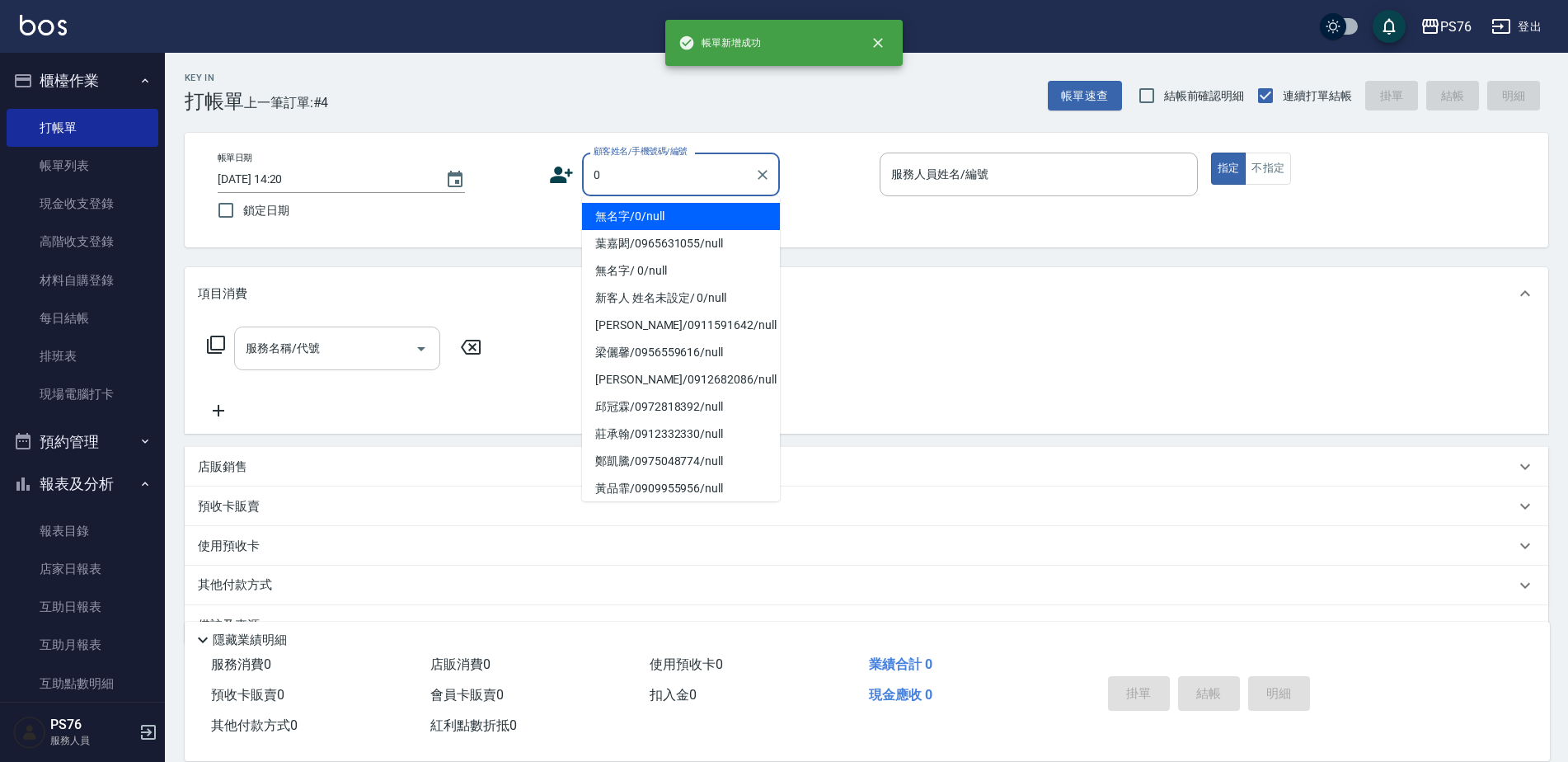
type input "無名字/0/null"
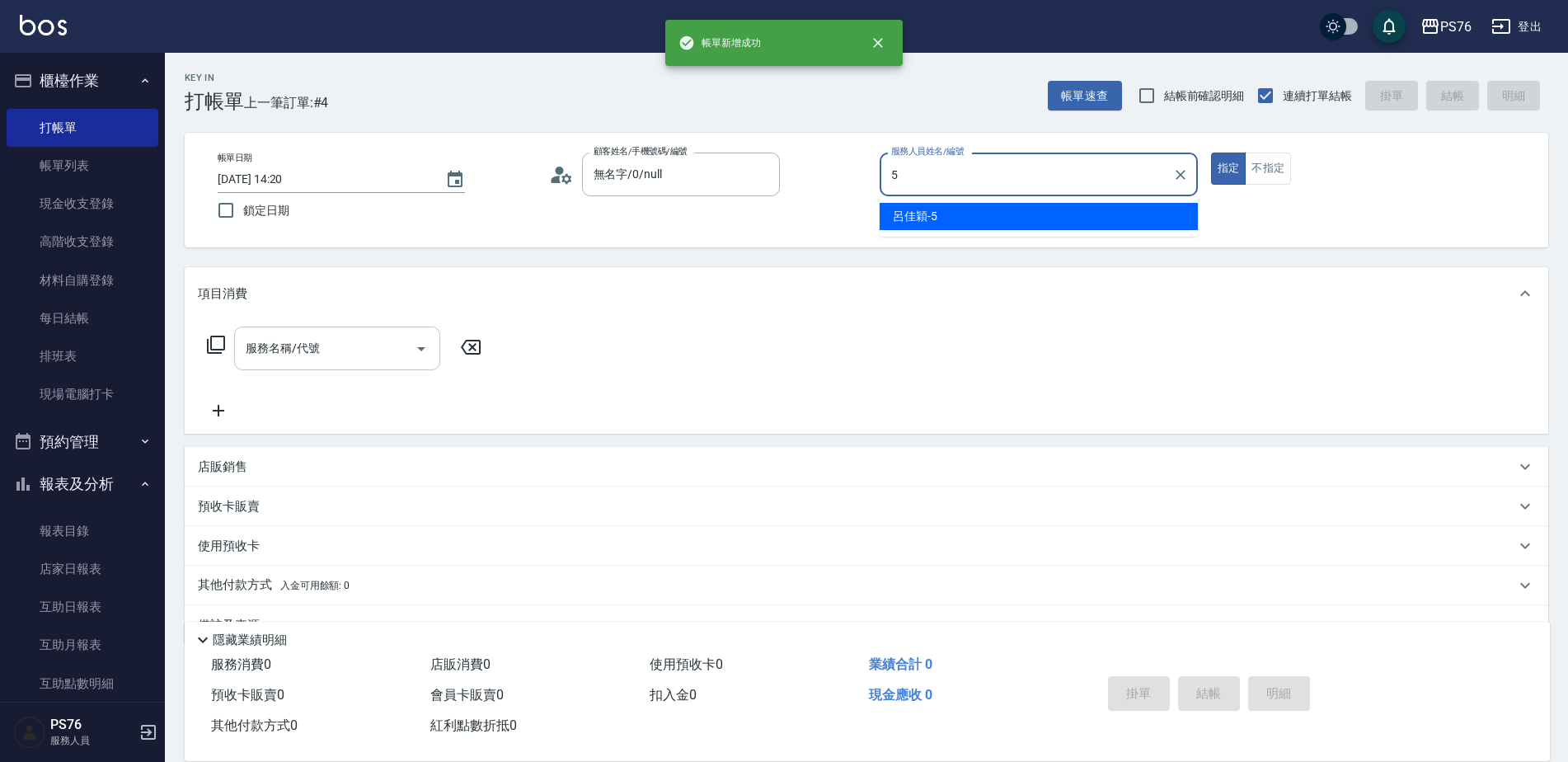
type input "呂佳穎-5"
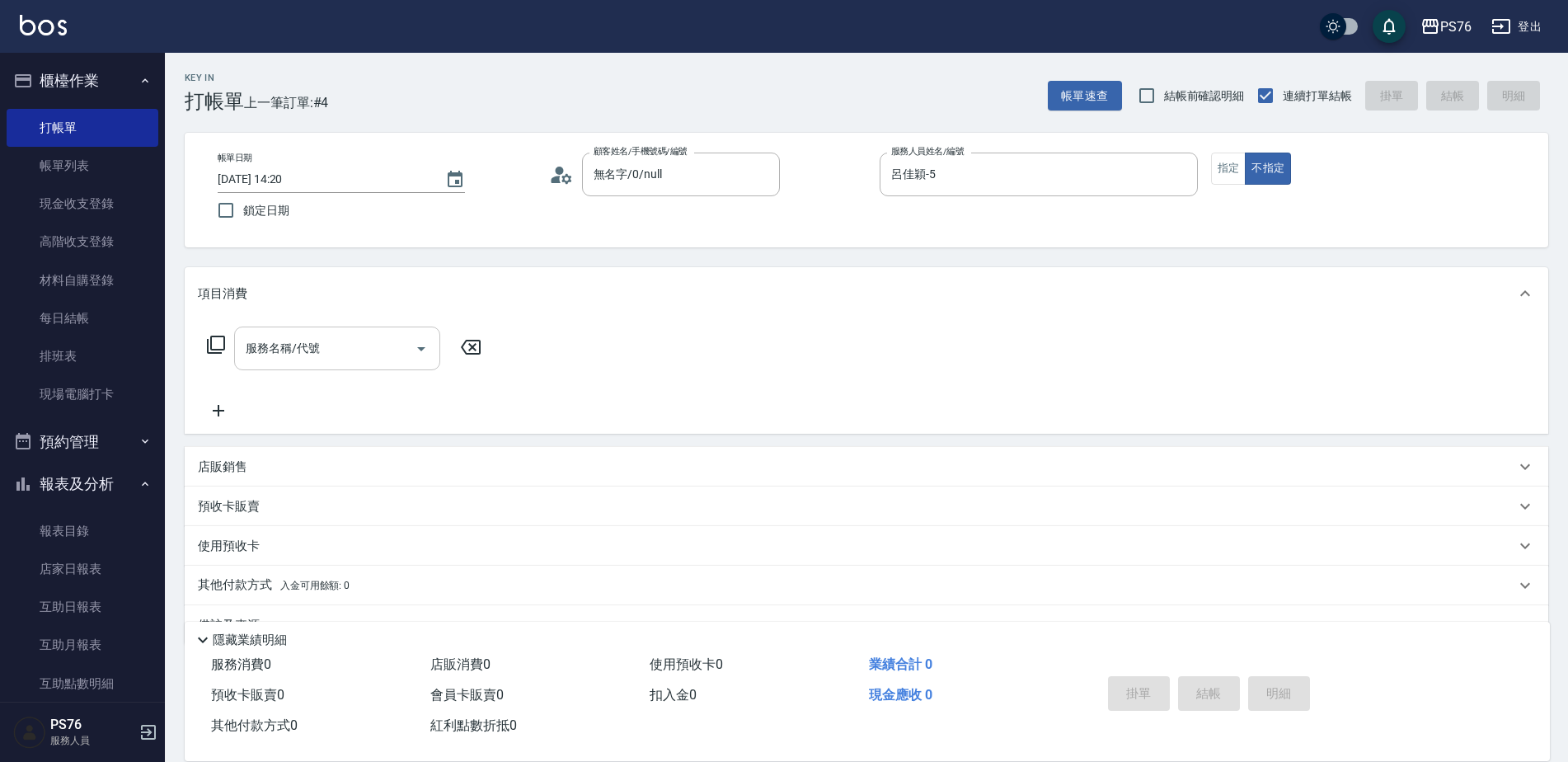
click at [328, 369] on div "服務名稱/代號" at bounding box center [337, 348] width 206 height 44
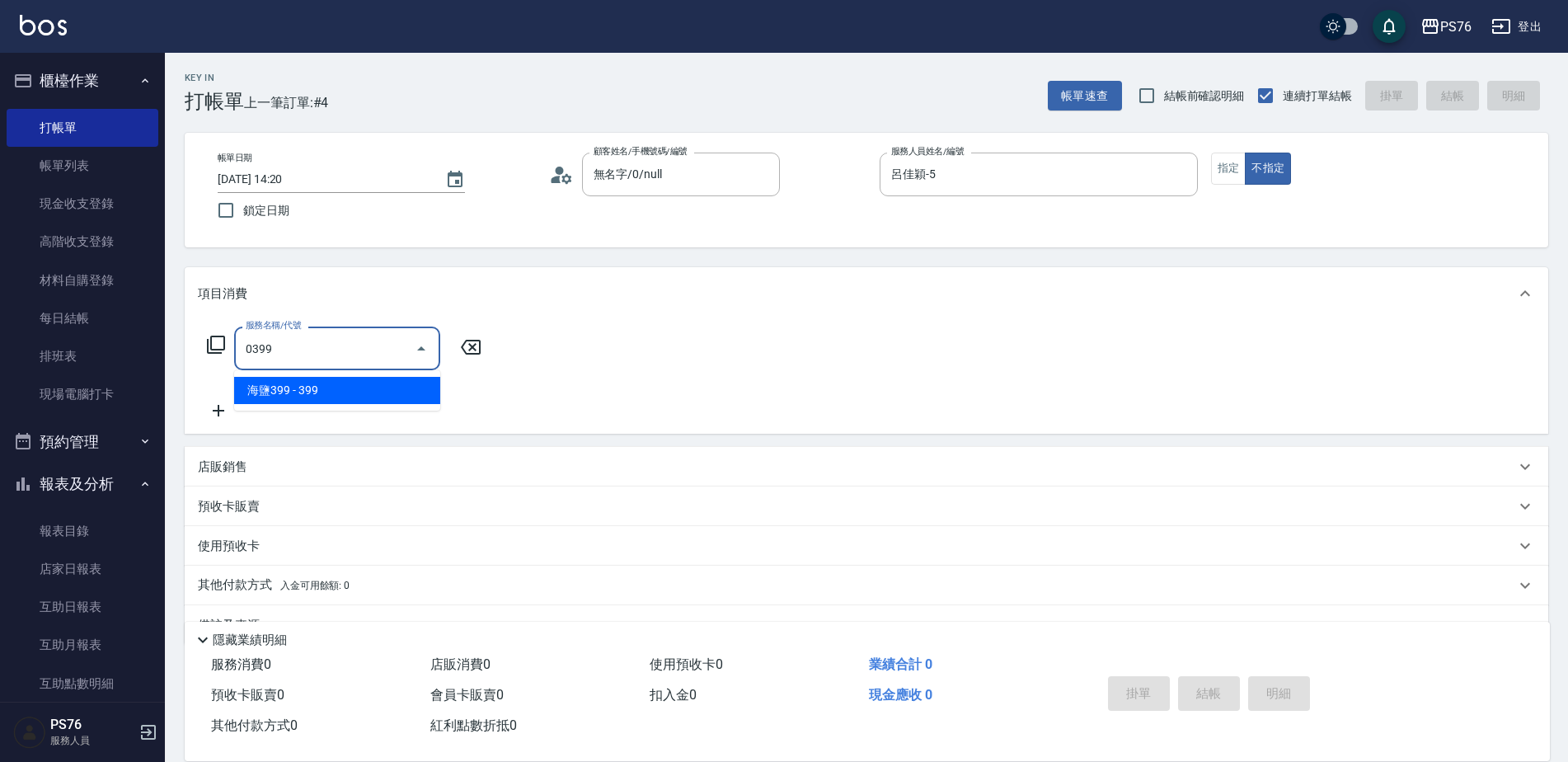
type input "海鹽399(0399)"
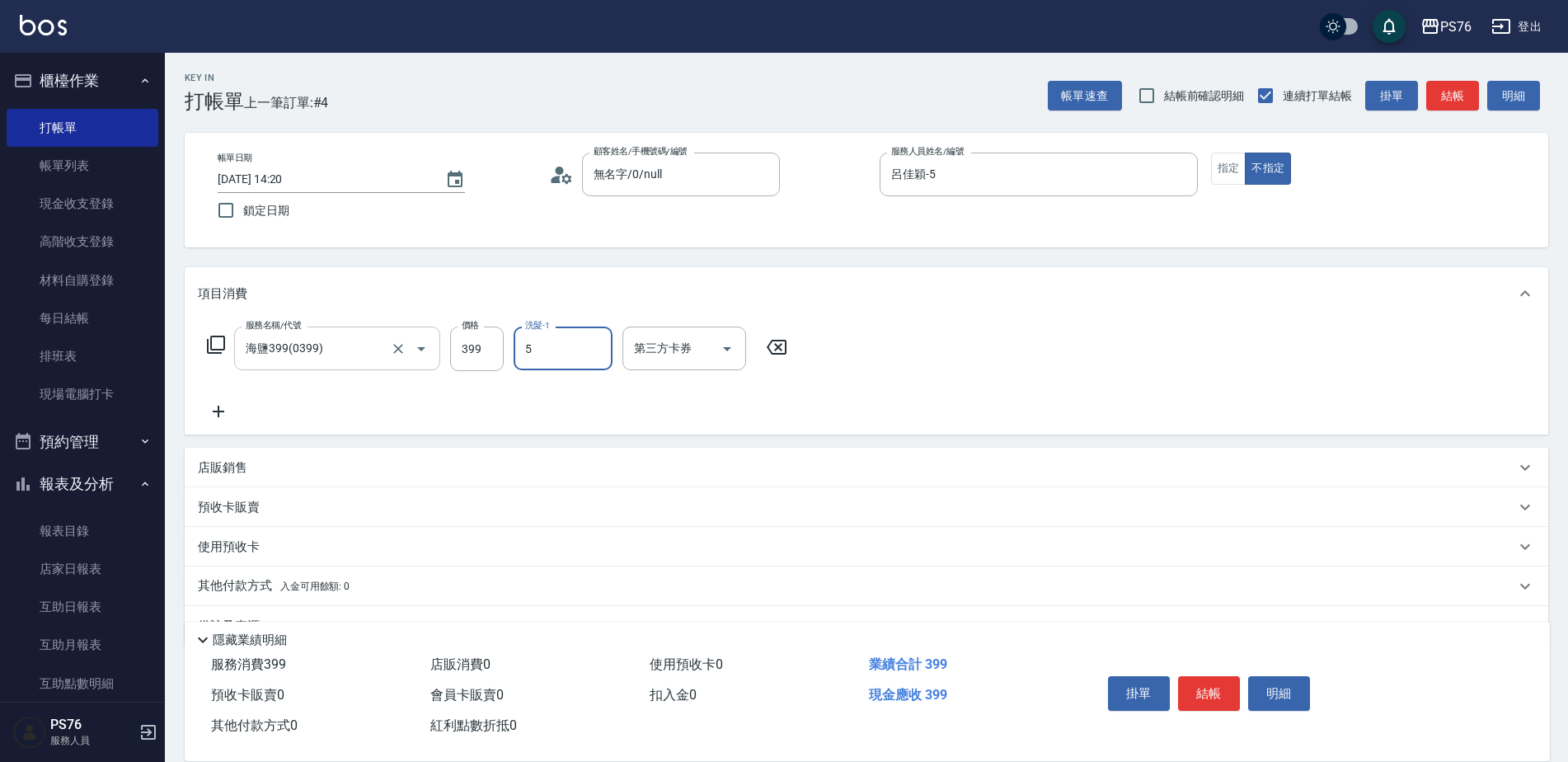
type input "呂佳穎-5"
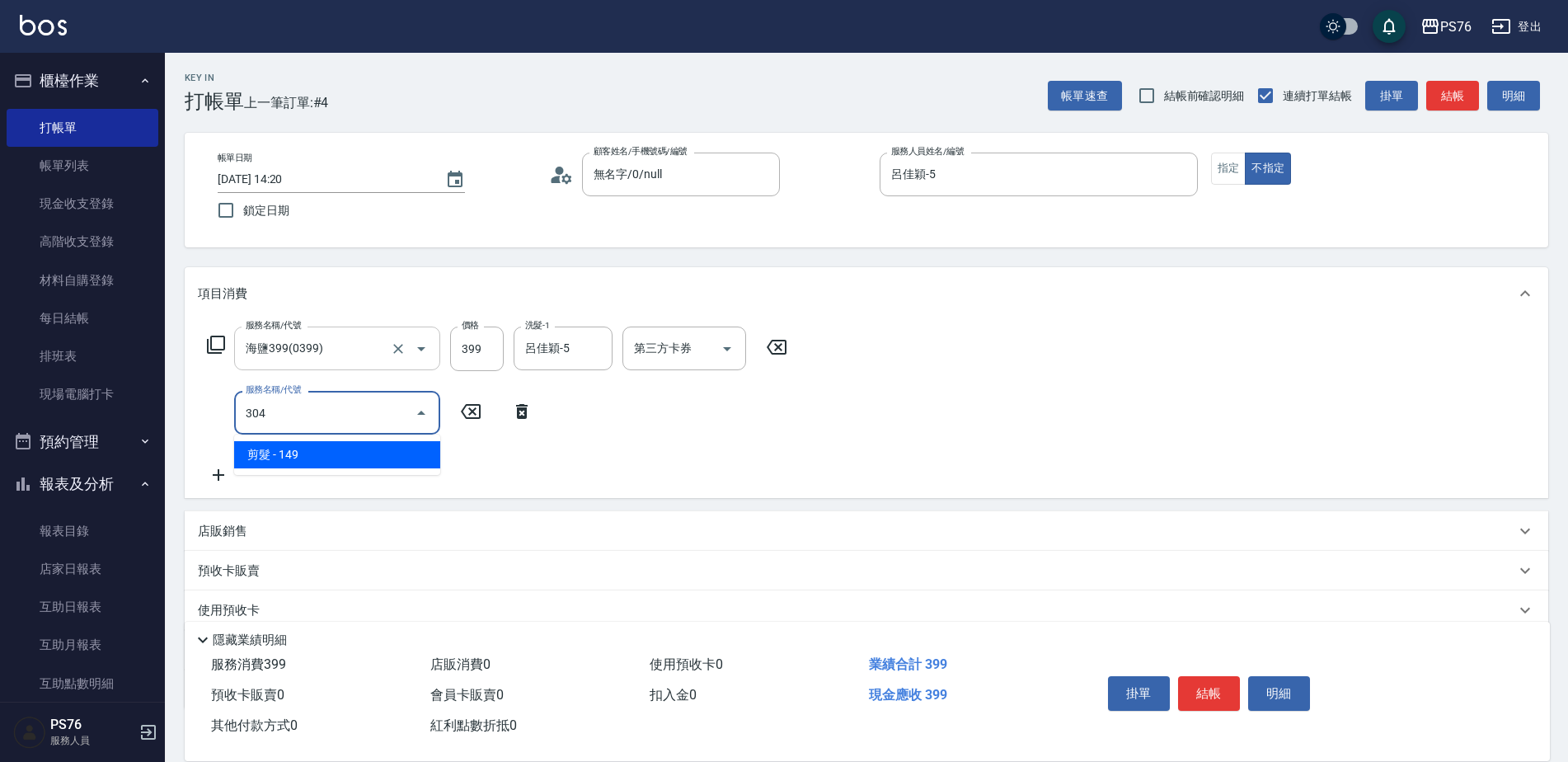
type input "剪髮(304)"
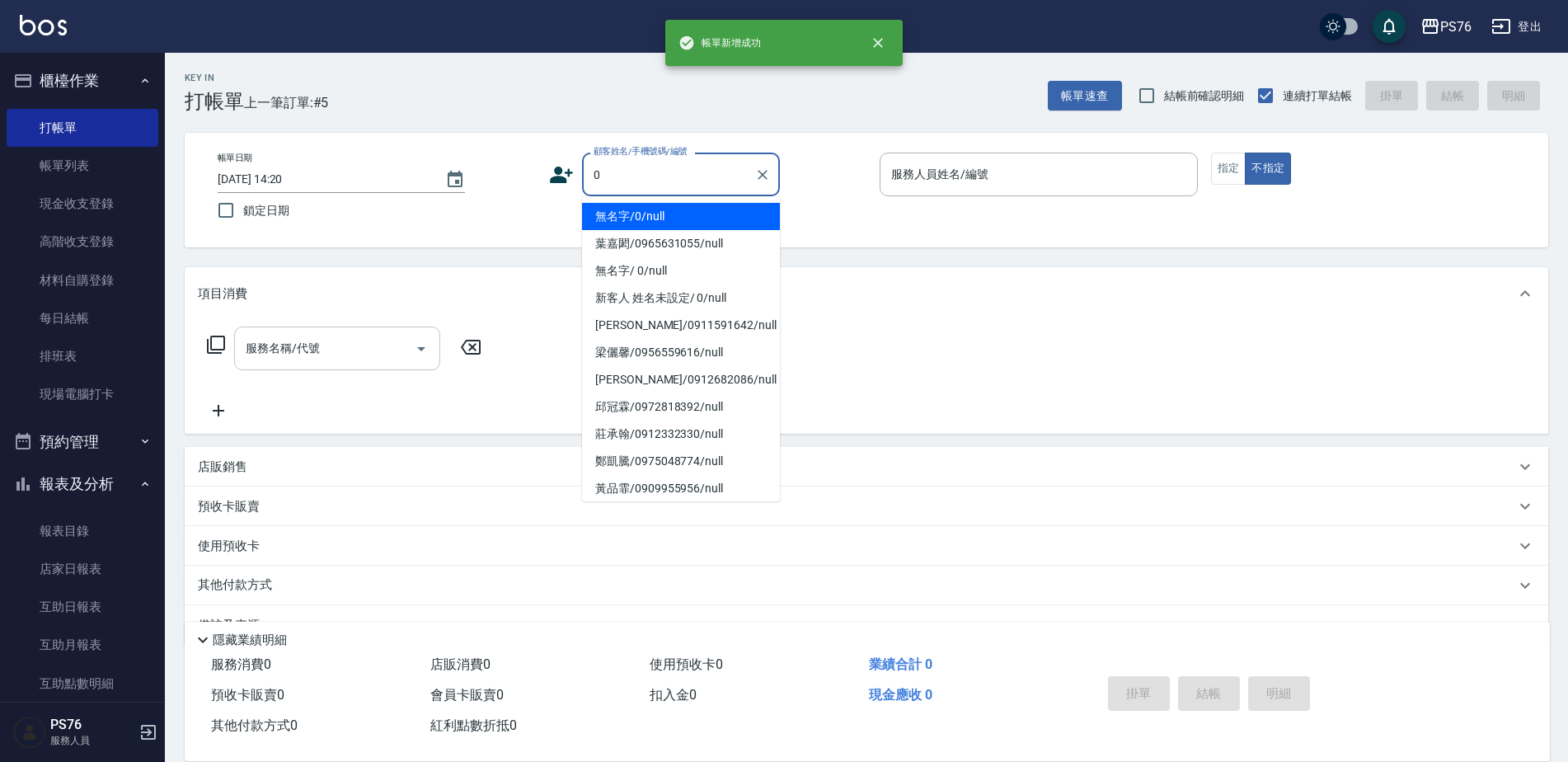
type input "無名字/0/null"
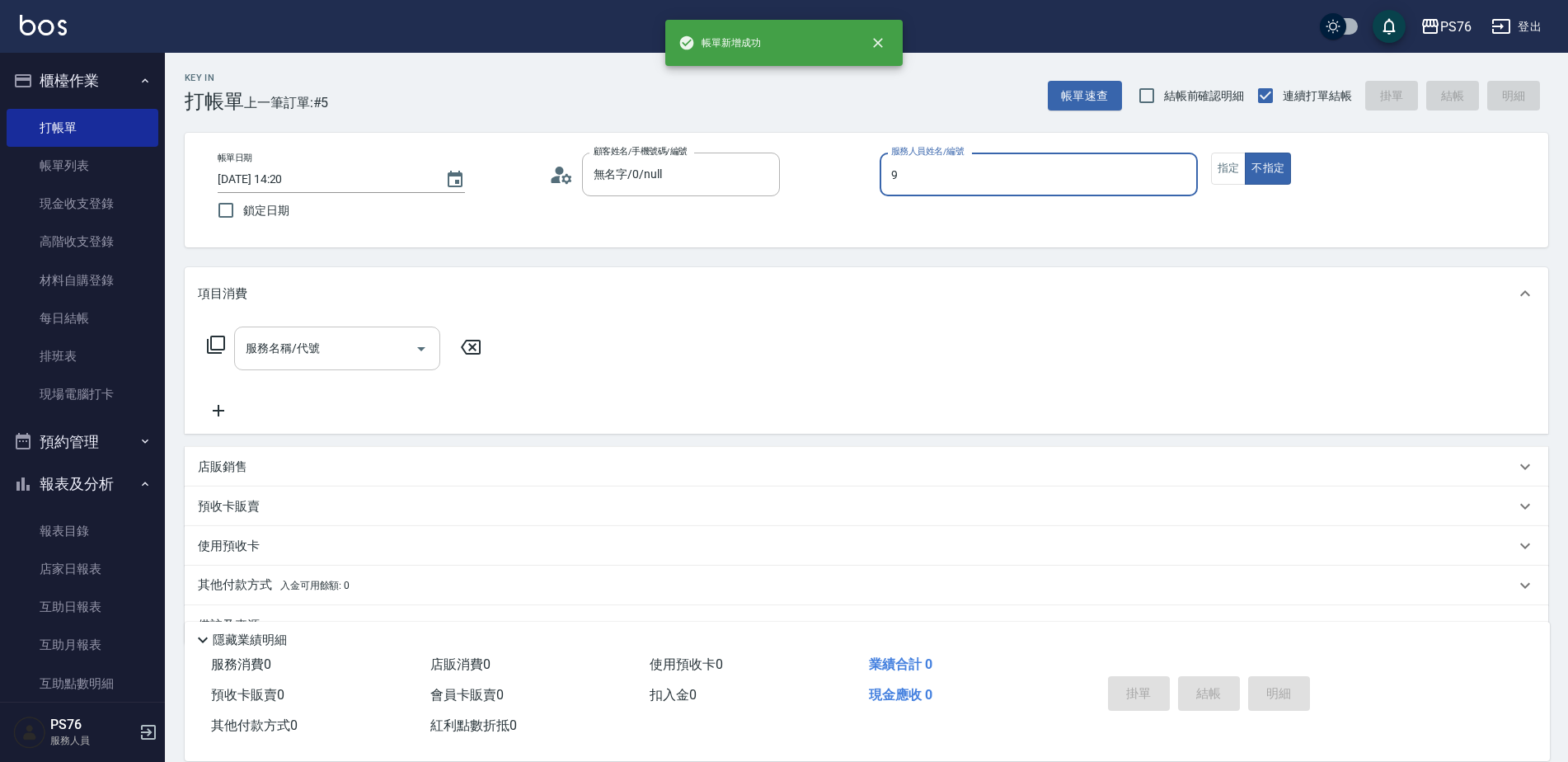
type input "[PERSON_NAME]-9"
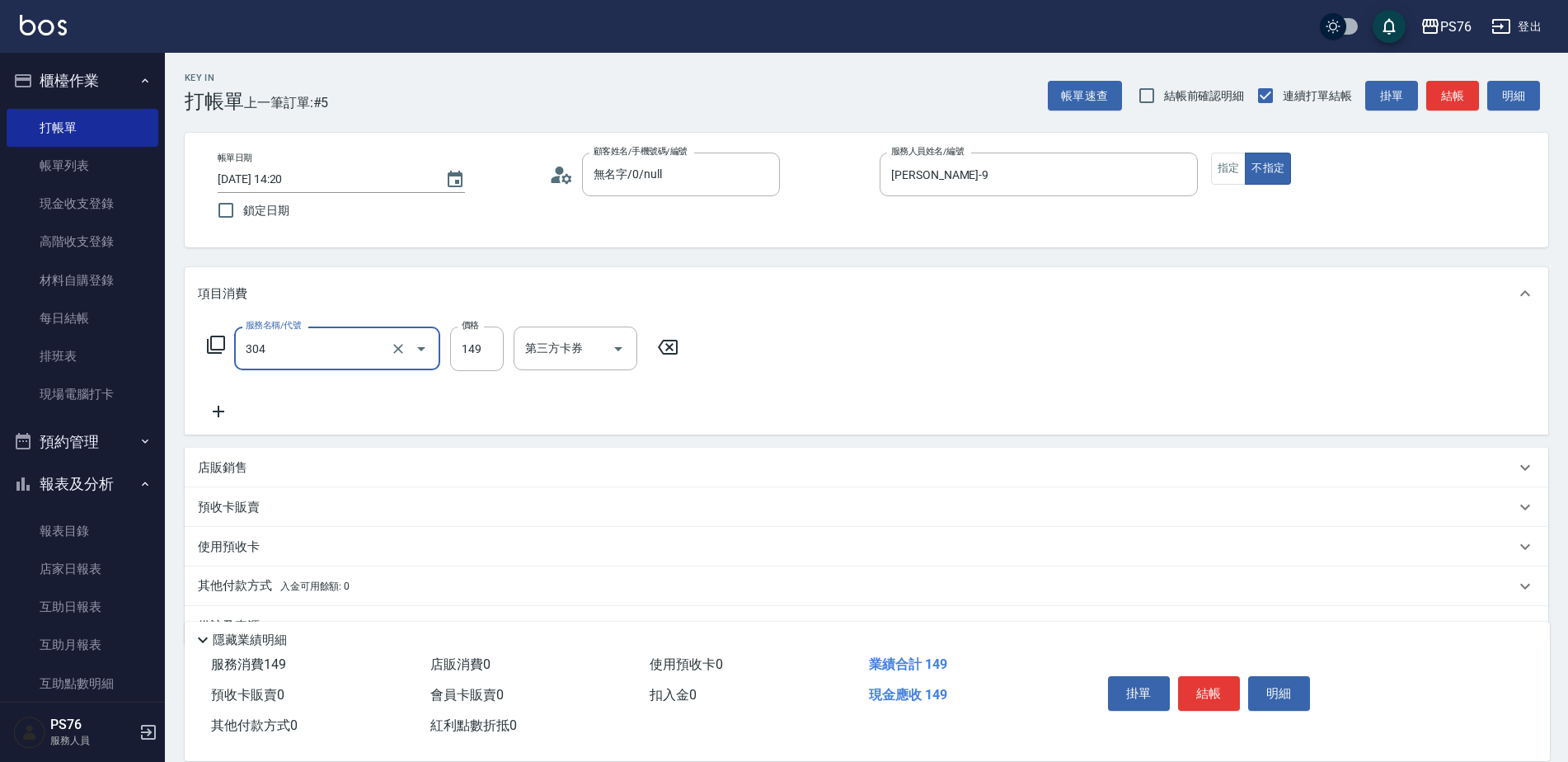
type input "剪髮(304)"
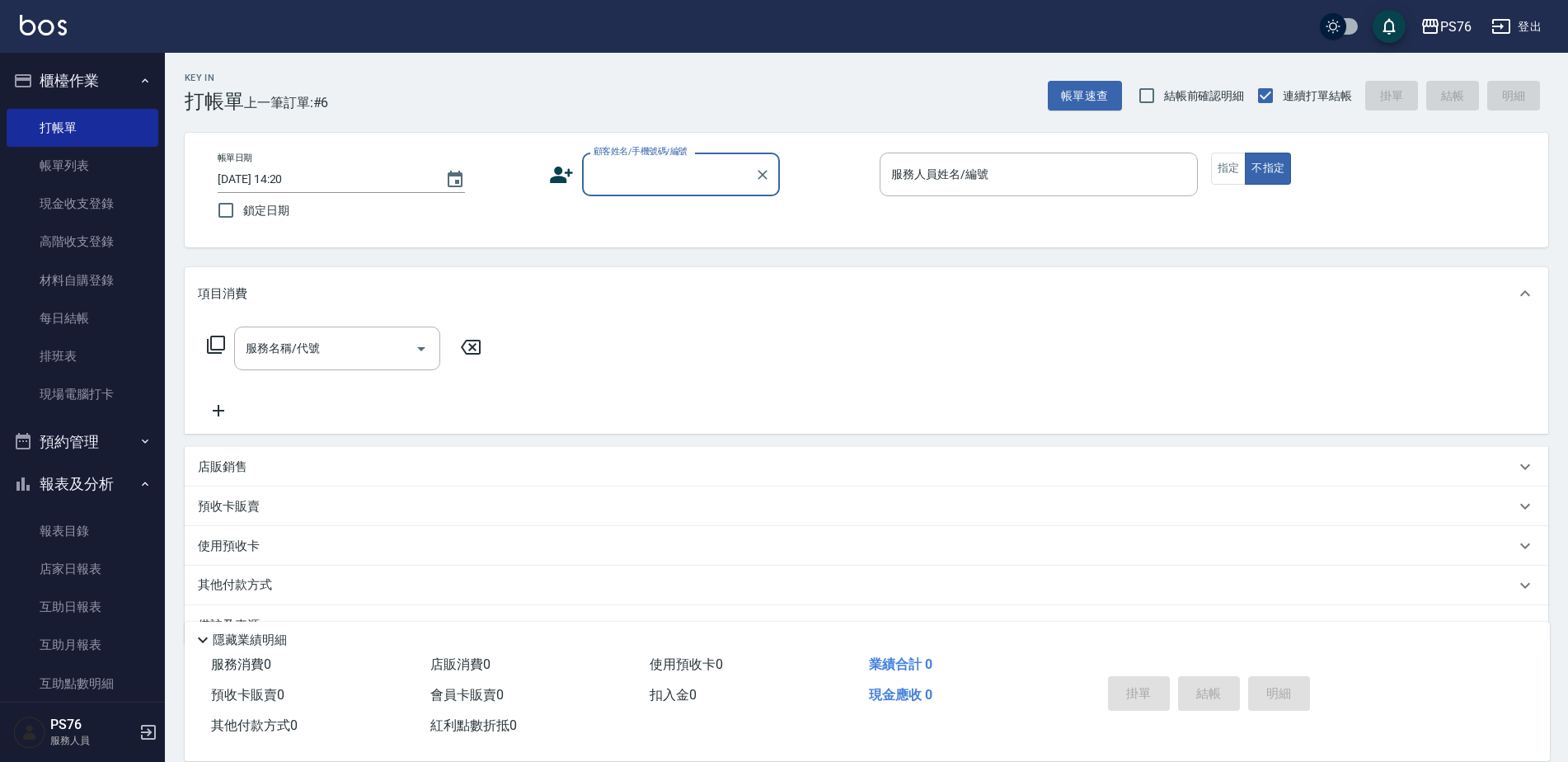
click at [131, 69] on button "櫃檯作業" at bounding box center [82, 81] width 152 height 43
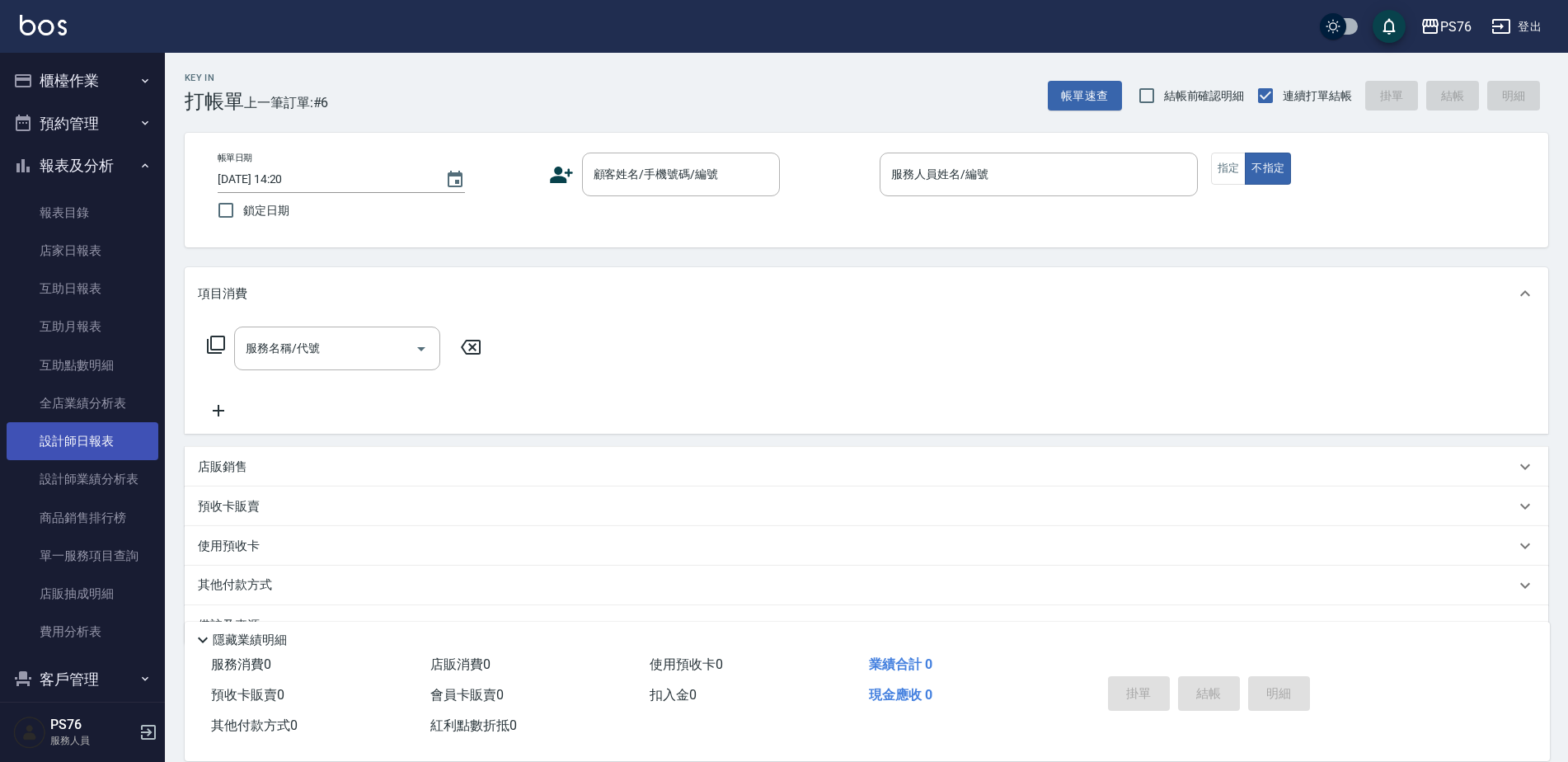
click at [108, 441] on link "設計師日報表" at bounding box center [82, 441] width 152 height 38
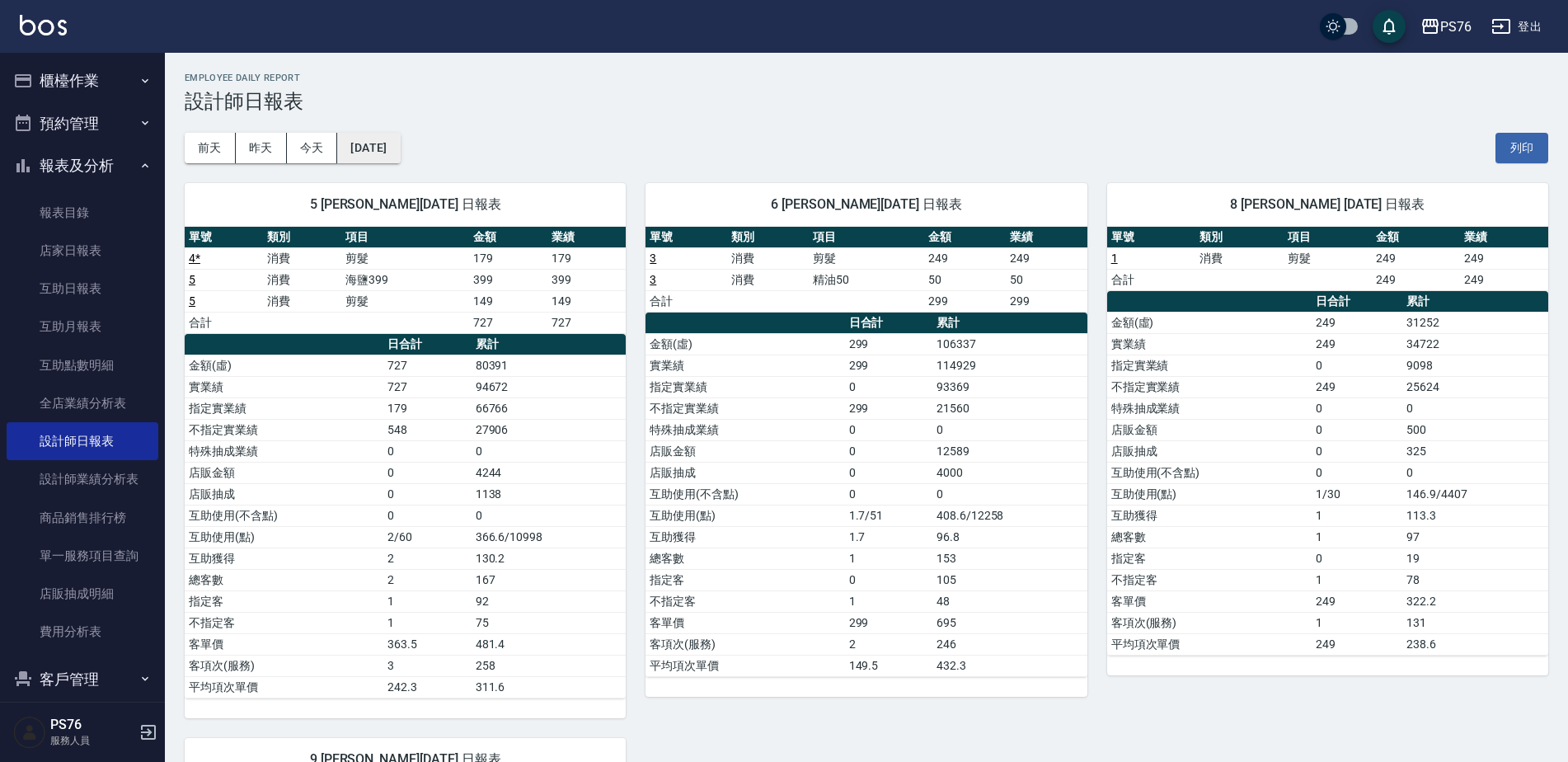
click at [400, 150] on button "[DATE]" at bounding box center [369, 147] width 63 height 31
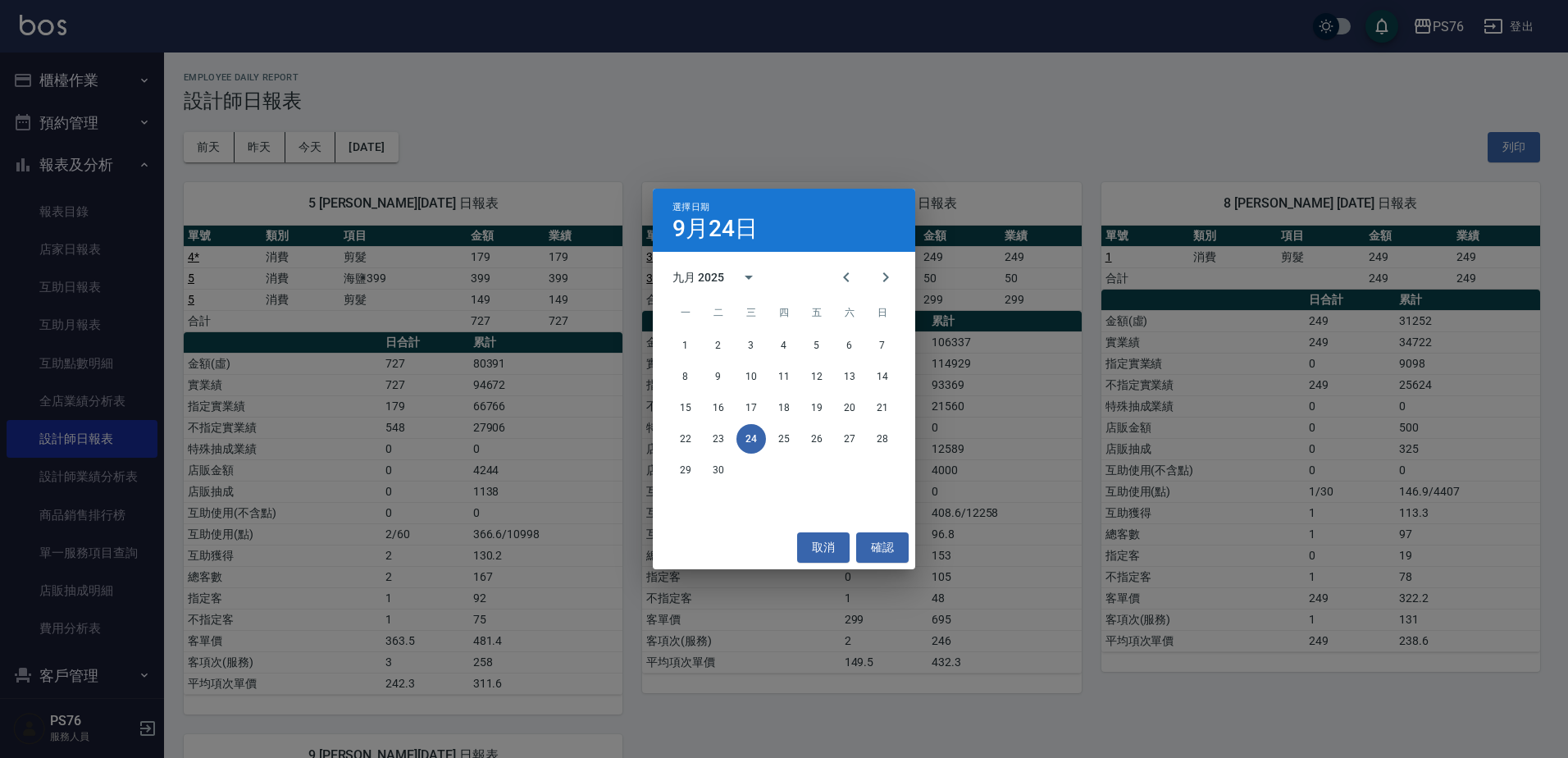
click at [1171, 90] on div "選擇日期 [DATE] 九月 2025 一 二 三 四 五 六 日 1 2 3 4 5 6 7 8 9 10 11 12 13 14 15 16 17 18 …" at bounding box center [784, 379] width 1568 height 758
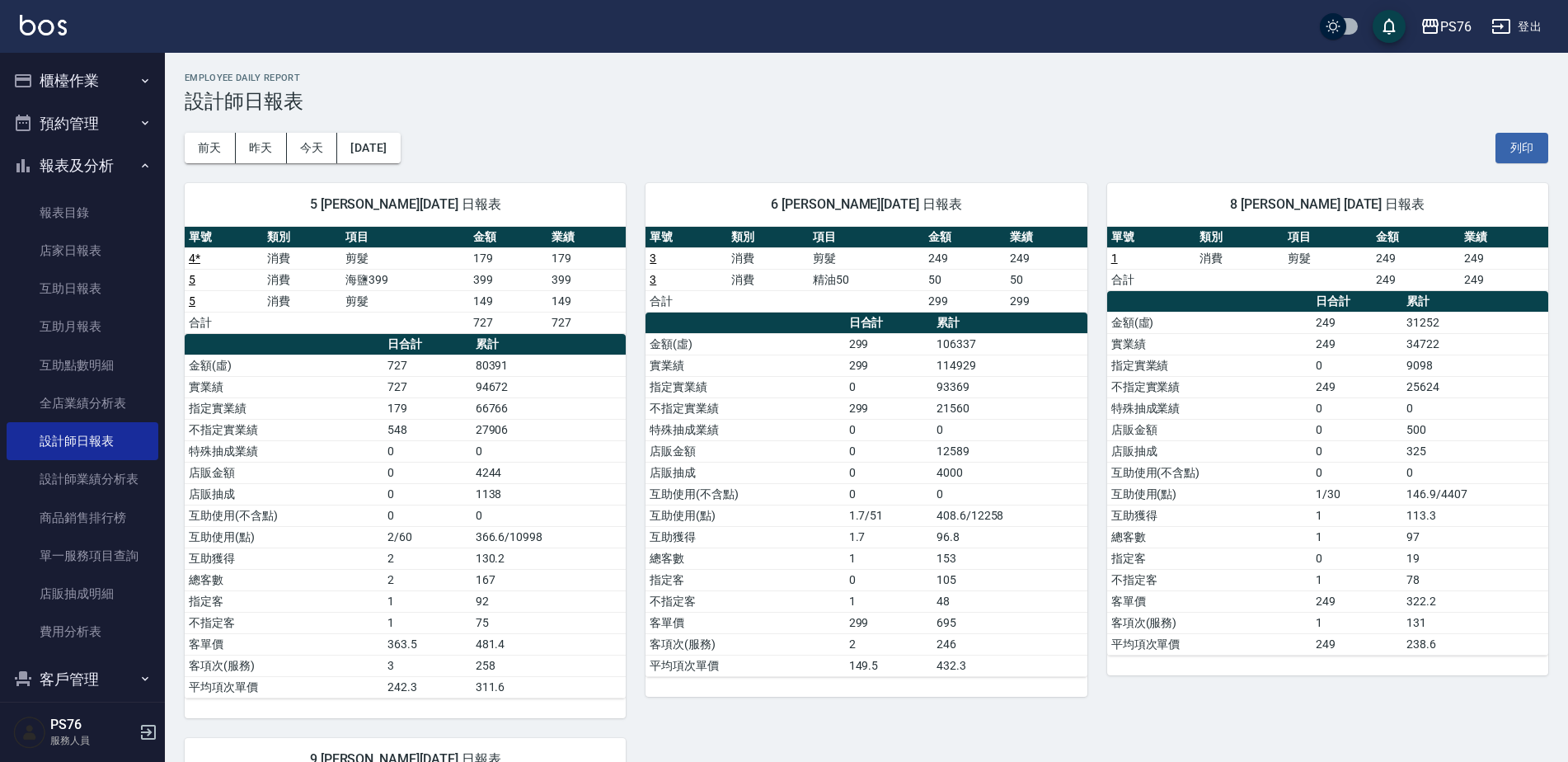
click at [113, 75] on button "櫃檯作業" at bounding box center [82, 81] width 152 height 43
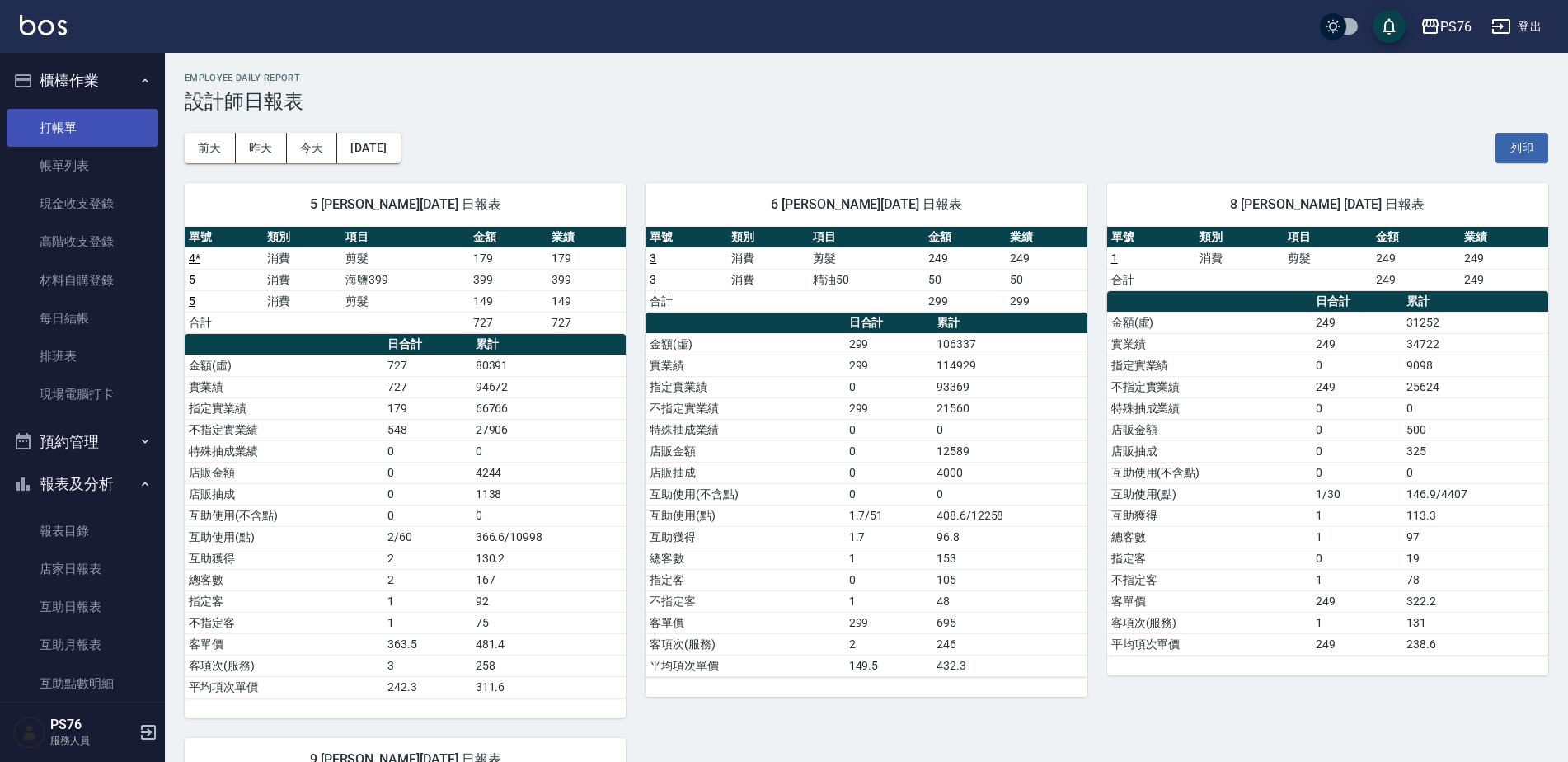
click at [103, 137] on link "打帳單" at bounding box center [82, 128] width 152 height 38
